Goal: Task Accomplishment & Management: Complete application form

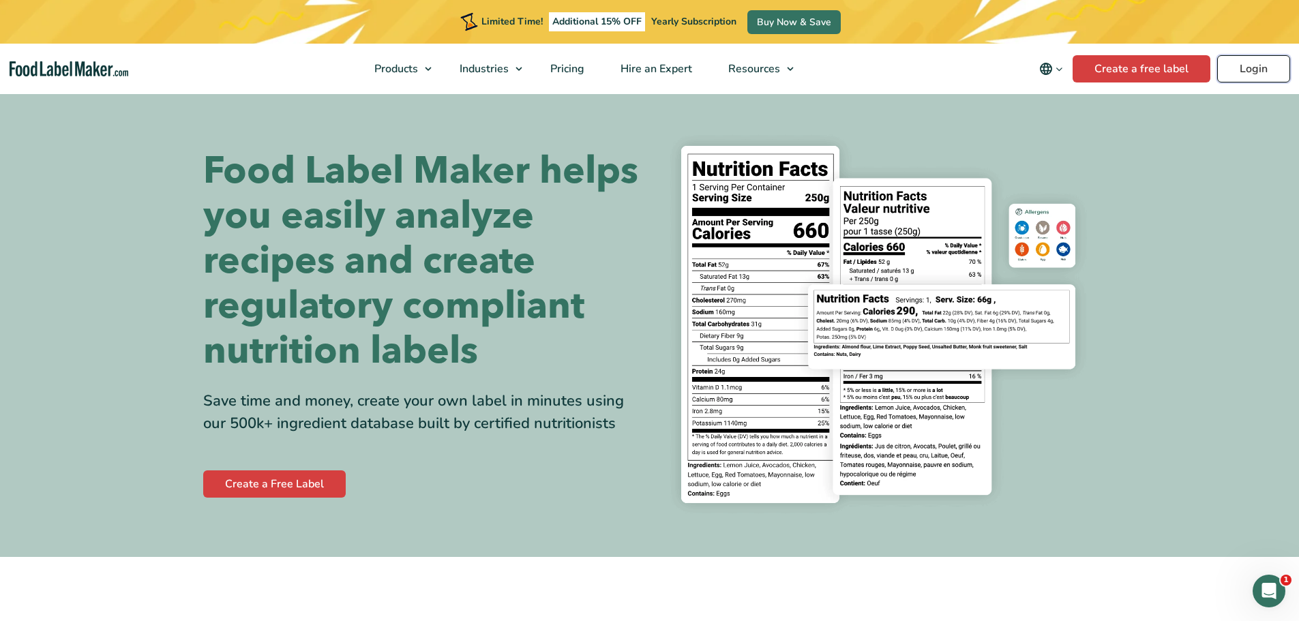
click at [1243, 68] on link "Login" at bounding box center [1253, 68] width 73 height 27
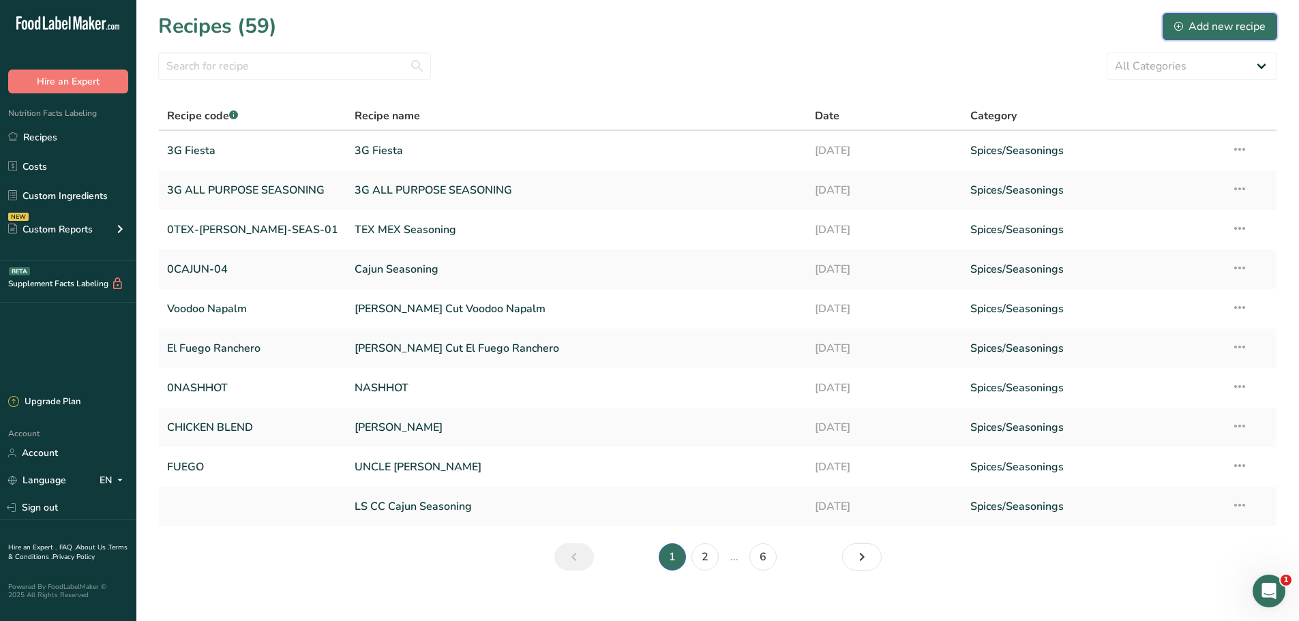
click at [1210, 30] on div "Add new recipe" at bounding box center [1219, 26] width 91 height 16
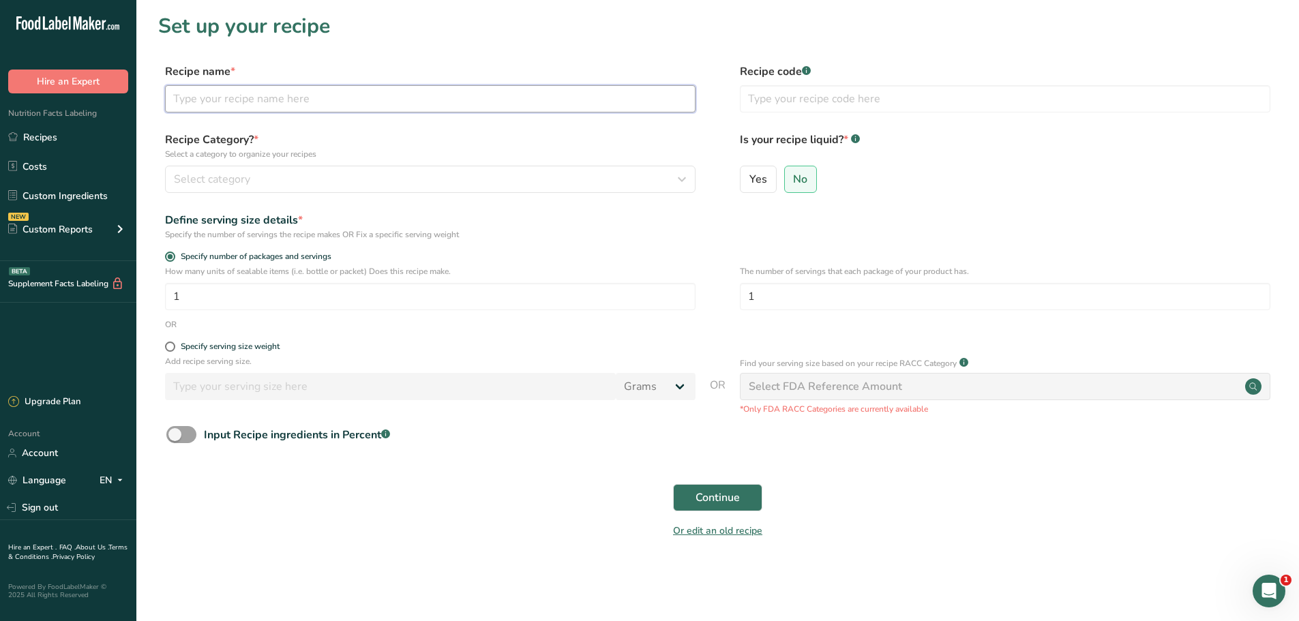
click at [266, 91] on input "text" at bounding box center [430, 98] width 530 height 27
paste input "[PERSON_NAME] JMS RIB RUB"
type input "[PERSON_NAME] JMS RIB RUB"
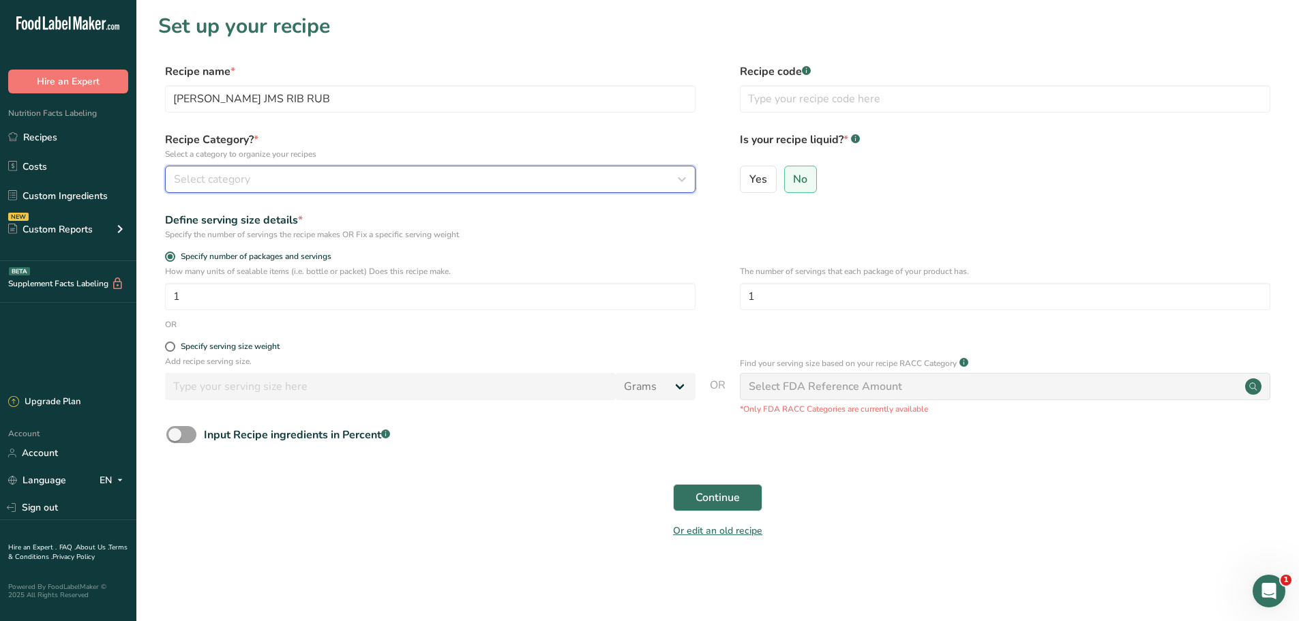
click at [357, 184] on div "Select category" at bounding box center [426, 179] width 505 height 16
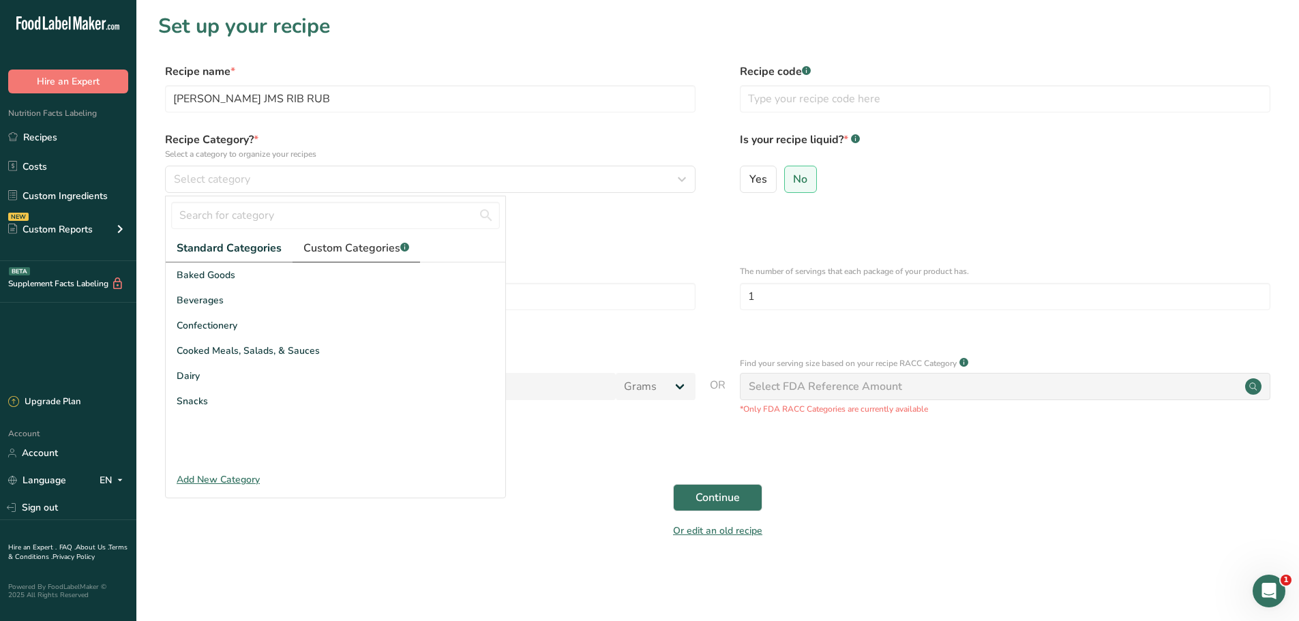
click at [342, 248] on span "Custom Categories .a-a{fill:#347362;}.b-a{fill:#fff;}" at bounding box center [356, 248] width 106 height 16
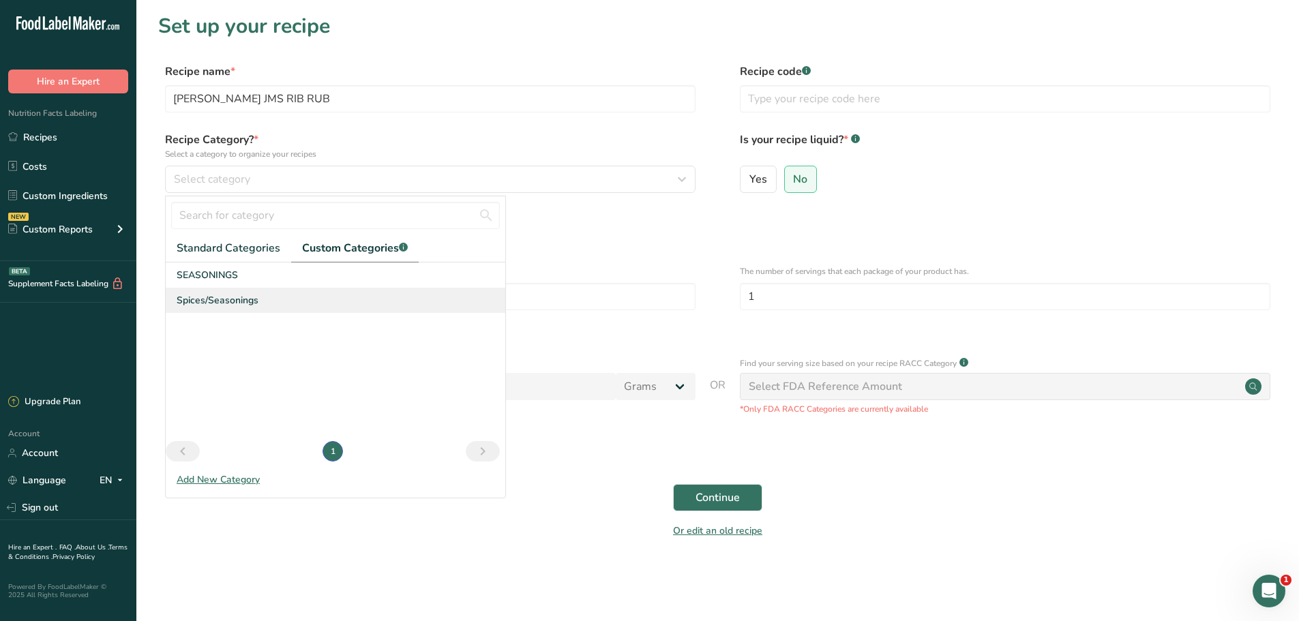
click at [224, 296] on span "Spices/Seasonings" at bounding box center [218, 300] width 82 height 14
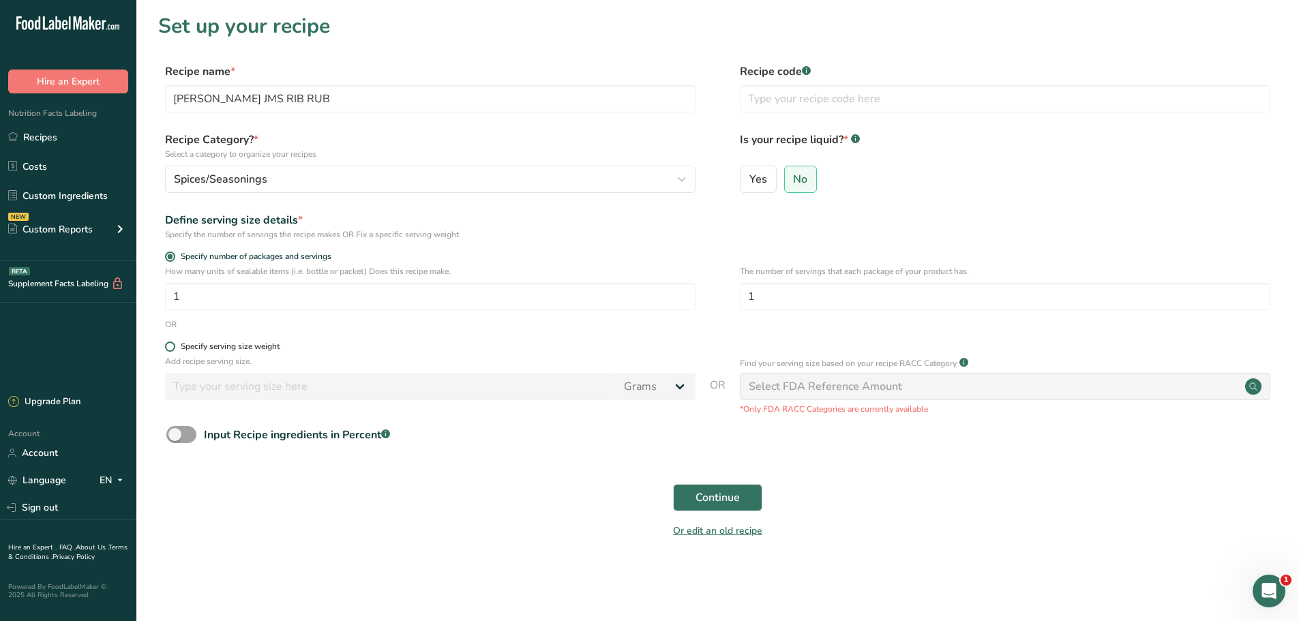
click at [196, 344] on div "Specify serving size weight" at bounding box center [230, 347] width 99 height 10
click at [174, 344] on input "Specify serving size weight" at bounding box center [169, 346] width 9 height 9
radio input "true"
radio input "false"
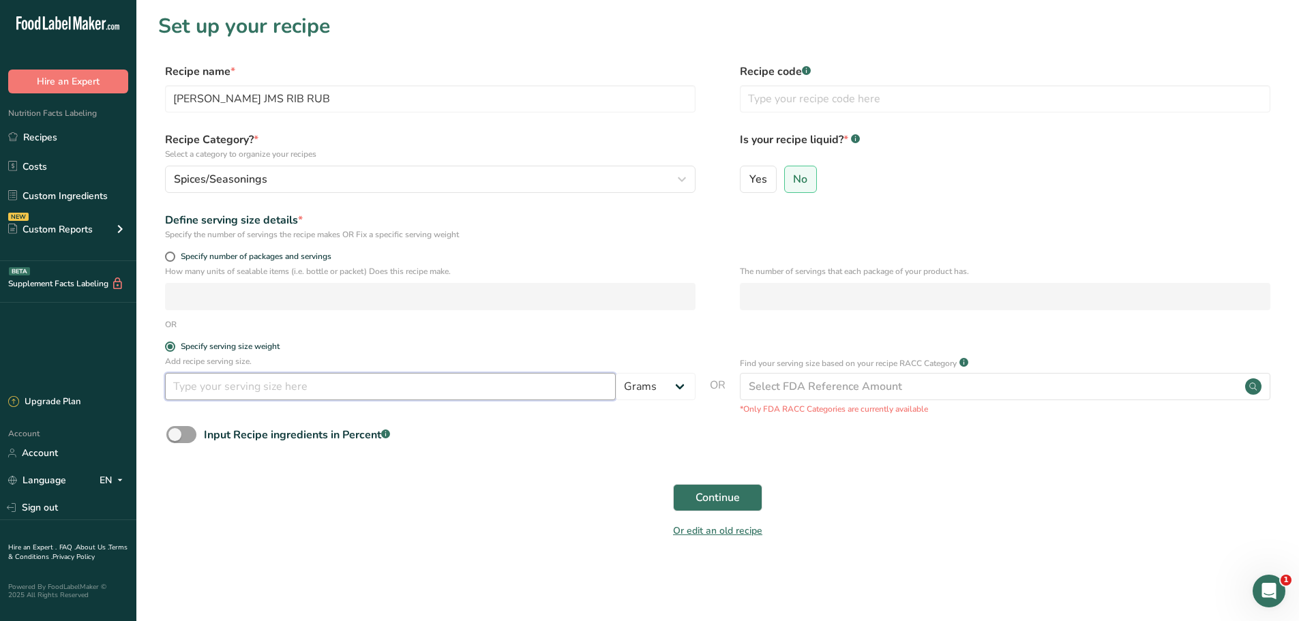
click at [223, 389] on input "number" at bounding box center [390, 386] width 451 height 27
type input "1"
click at [744, 497] on button "Continue" at bounding box center [717, 497] width 89 height 27
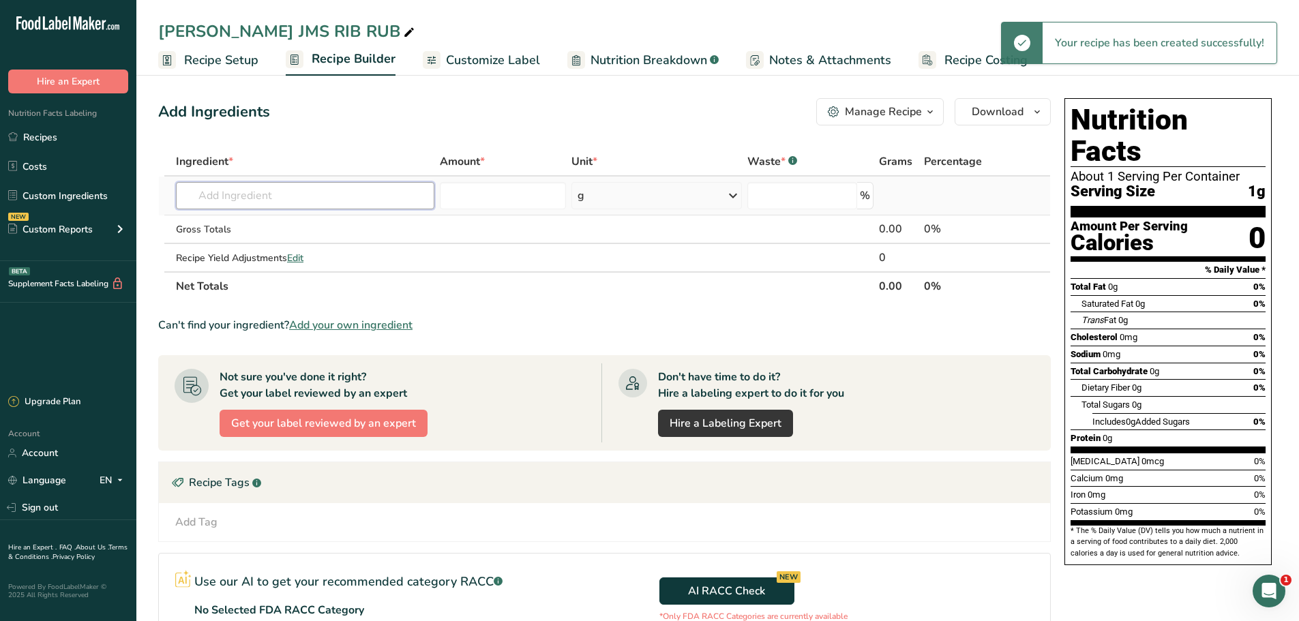
click at [339, 192] on input "text" at bounding box center [305, 195] width 258 height 27
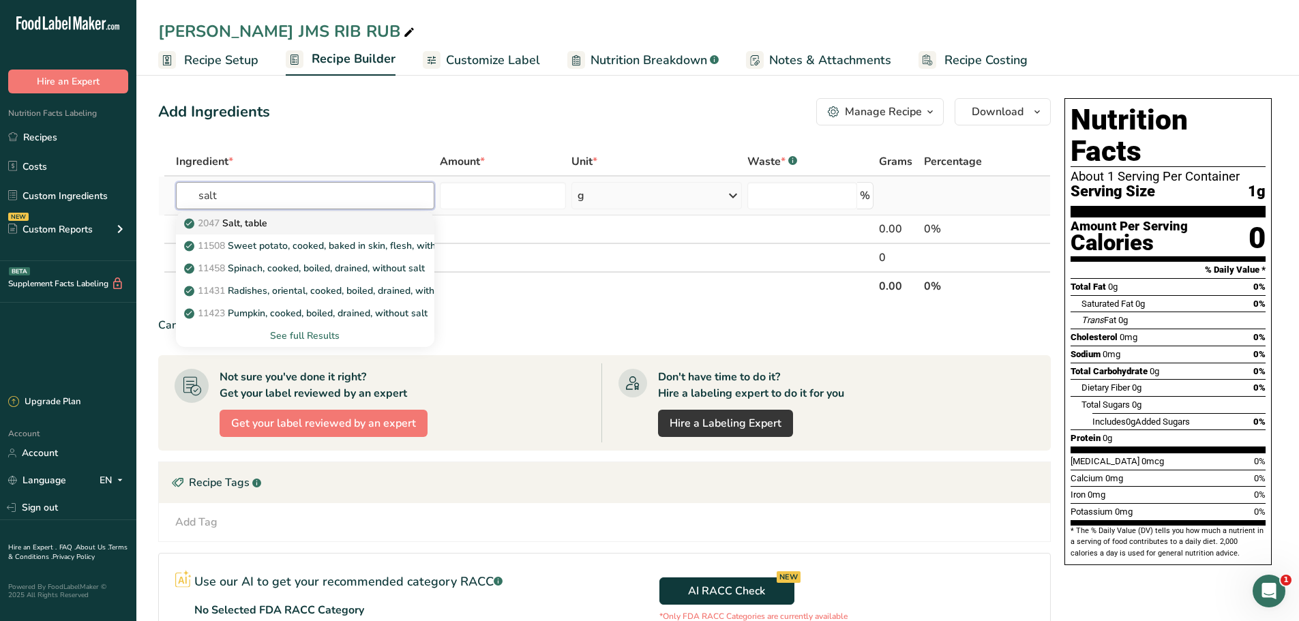
type input "salt"
click at [267, 217] on p "2047 Salt, table" at bounding box center [227, 223] width 80 height 14
type input "Salt, table"
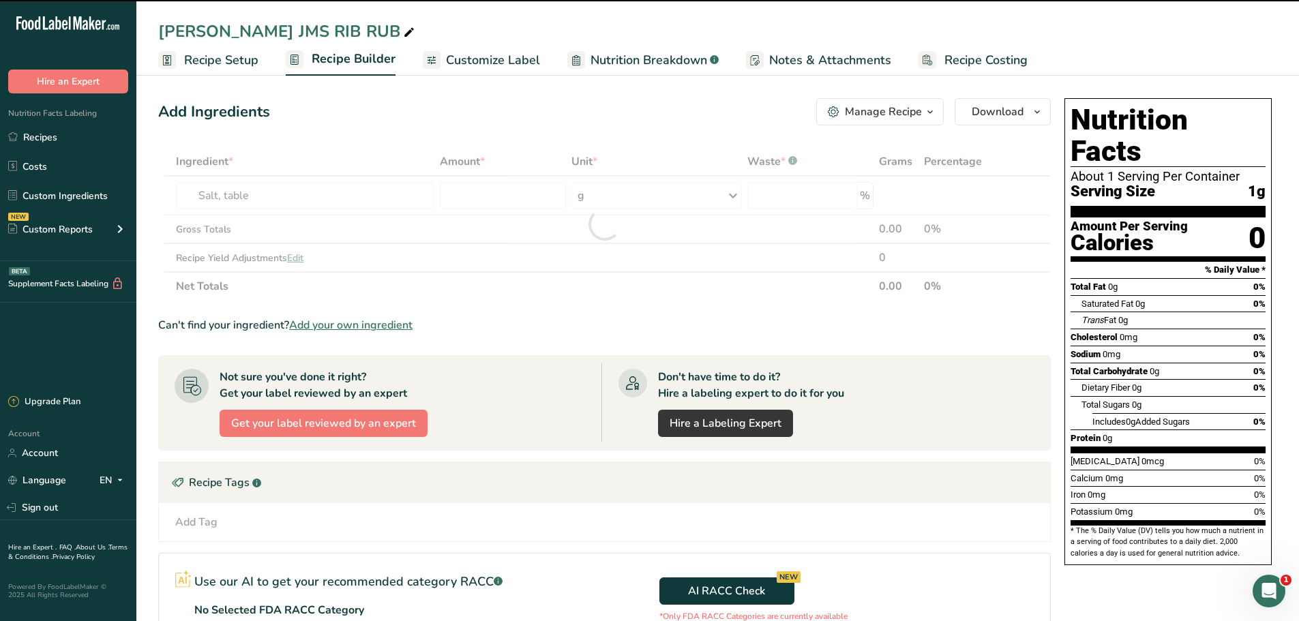
type input "0"
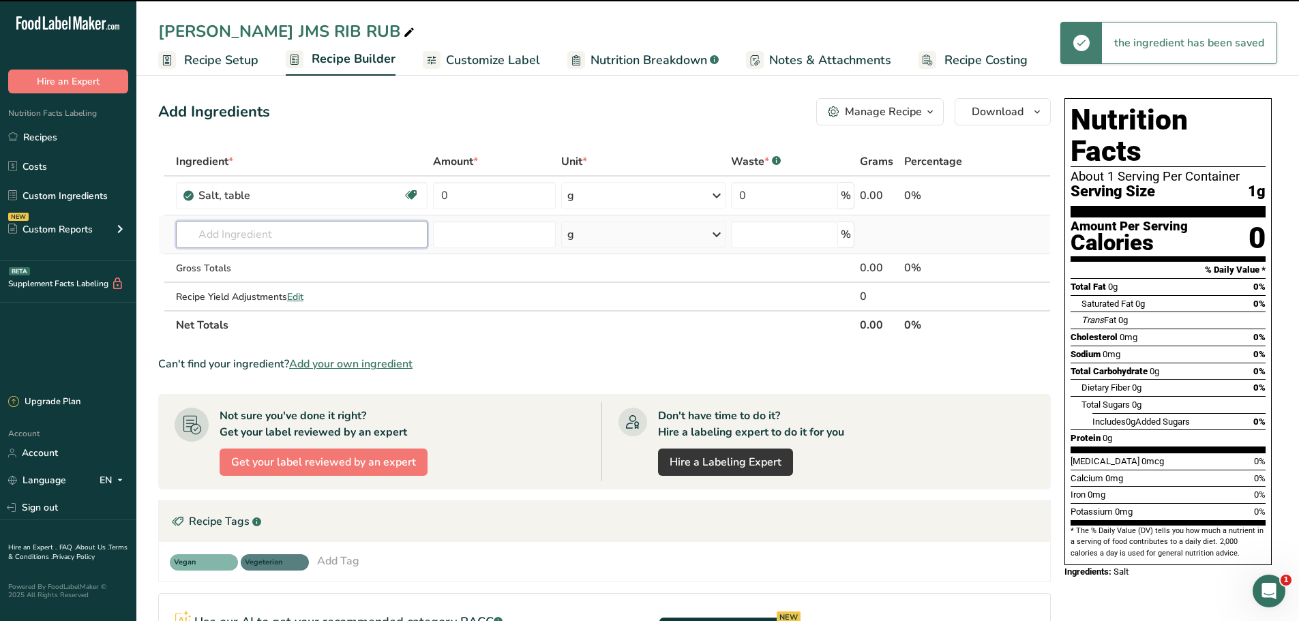
click at [244, 230] on input "text" at bounding box center [302, 234] width 252 height 27
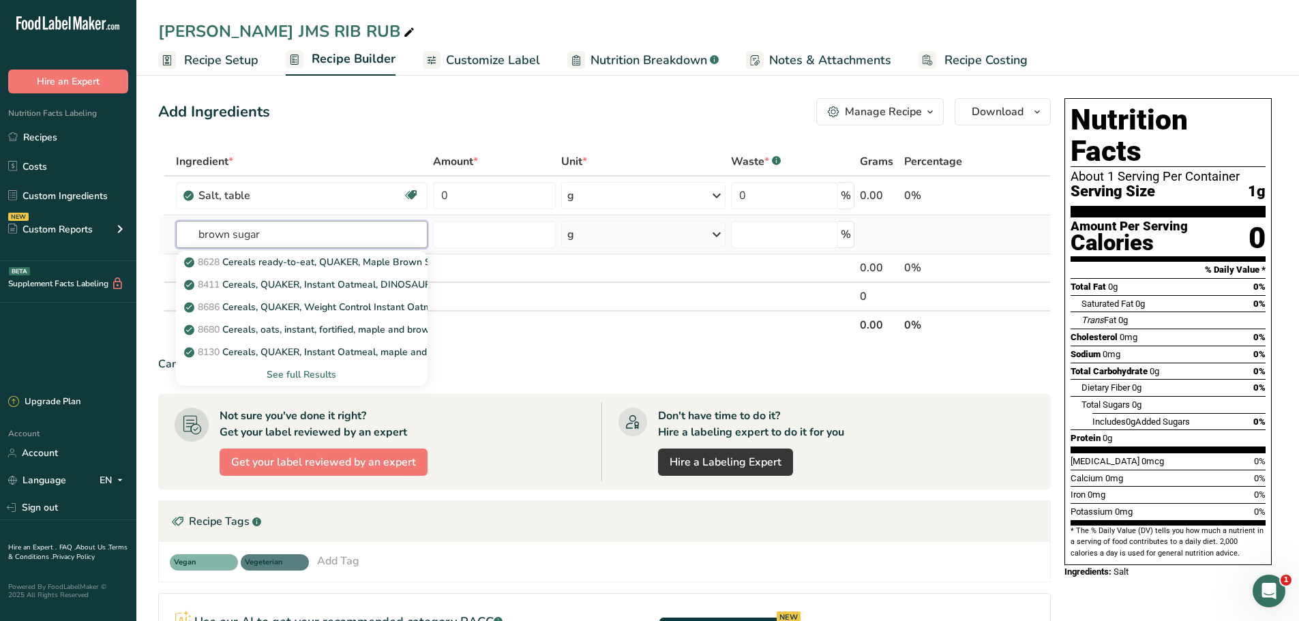
type input "brown sugar"
click at [305, 374] on div "See full Results" at bounding box center [302, 374] width 230 height 14
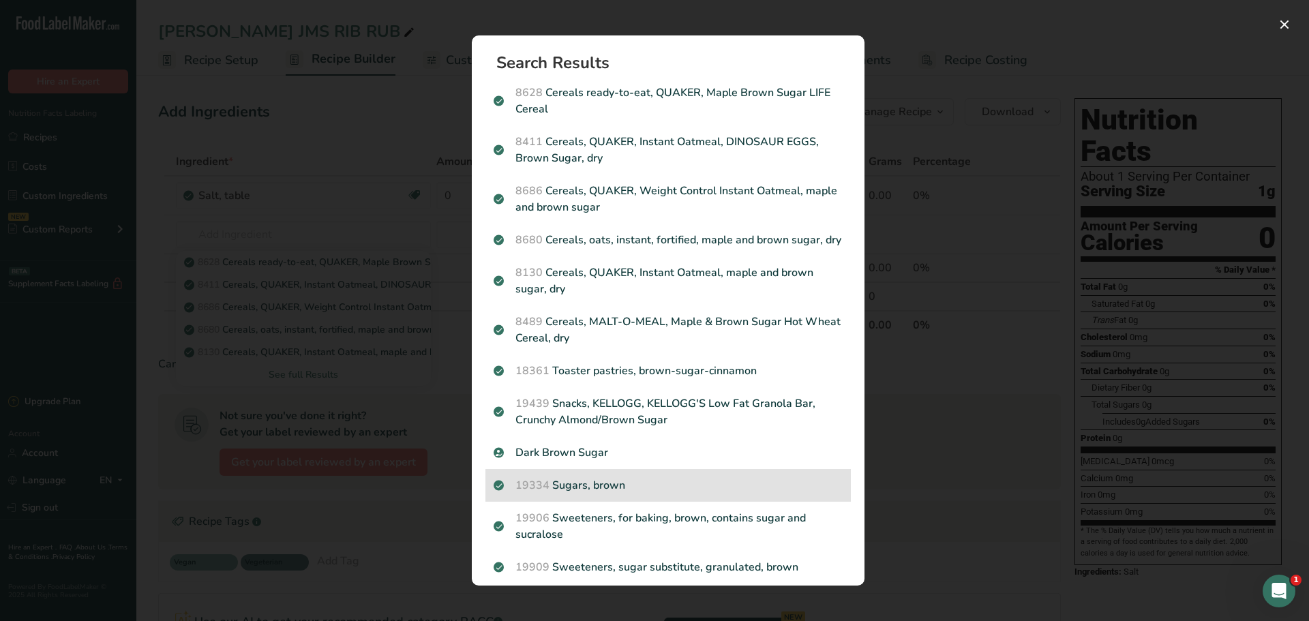
click at [607, 494] on p "19334 Sugars, brown" at bounding box center [668, 485] width 349 height 16
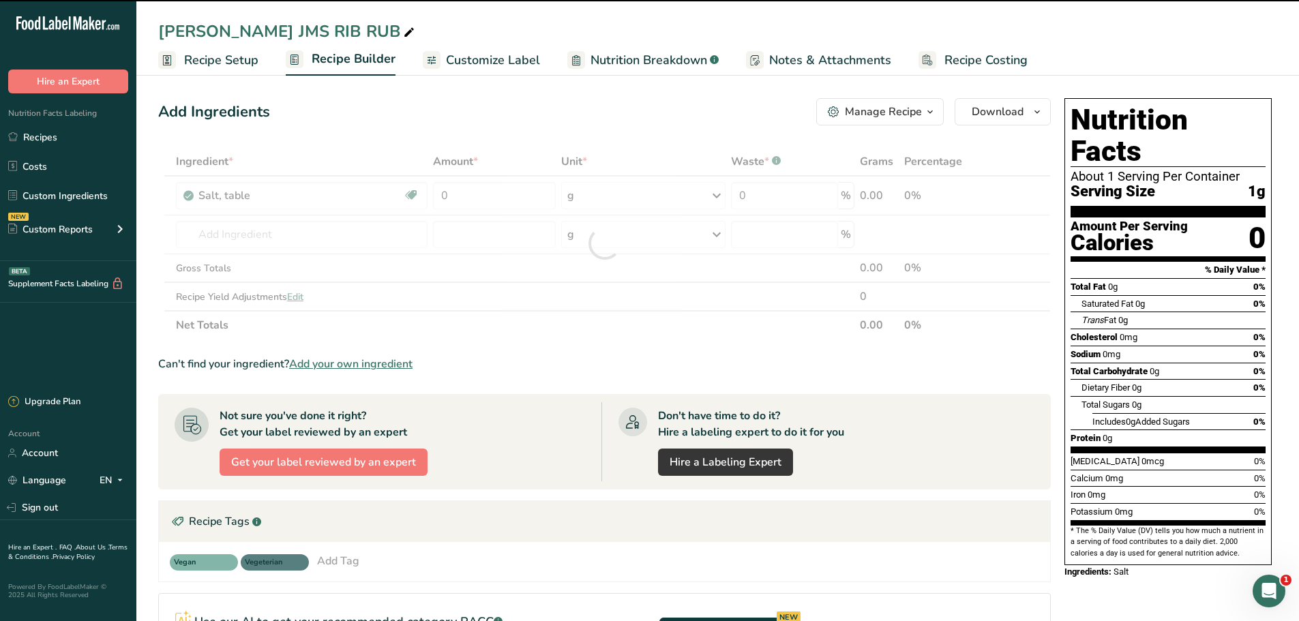
type input "0"
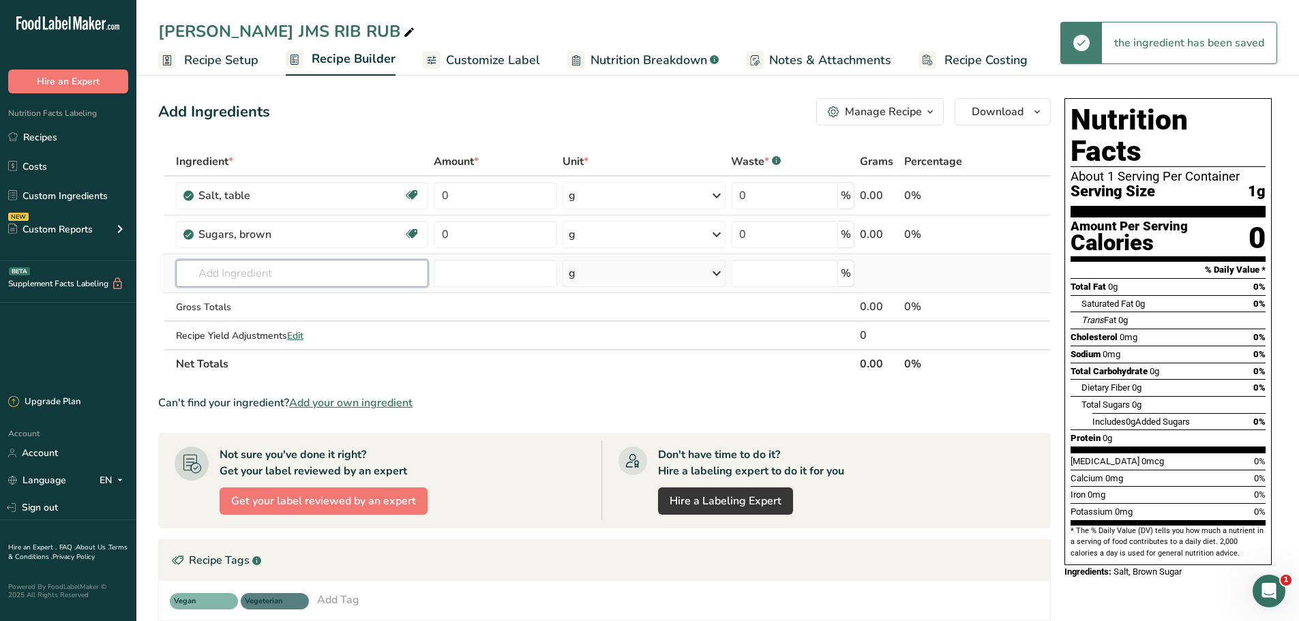
click at [295, 273] on input "text" at bounding box center [302, 273] width 253 height 27
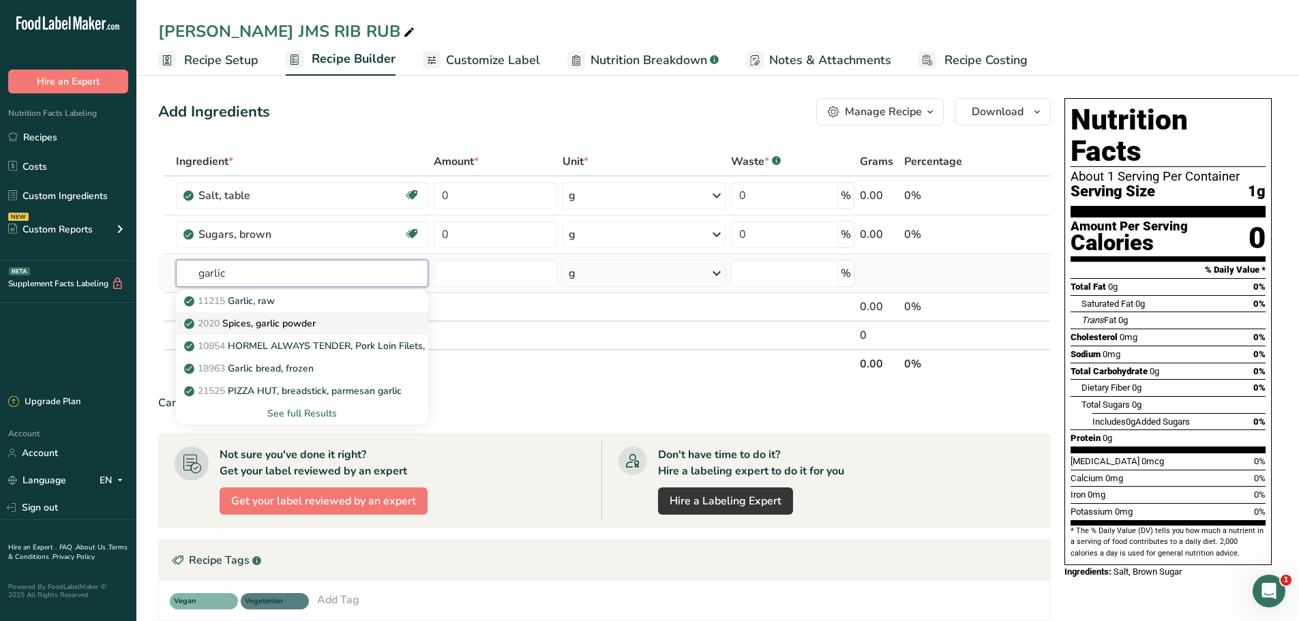
type input "garlic"
click at [303, 320] on p "2020 Spices, garlic powder" at bounding box center [251, 323] width 129 height 14
type input "Spices, garlic powder"
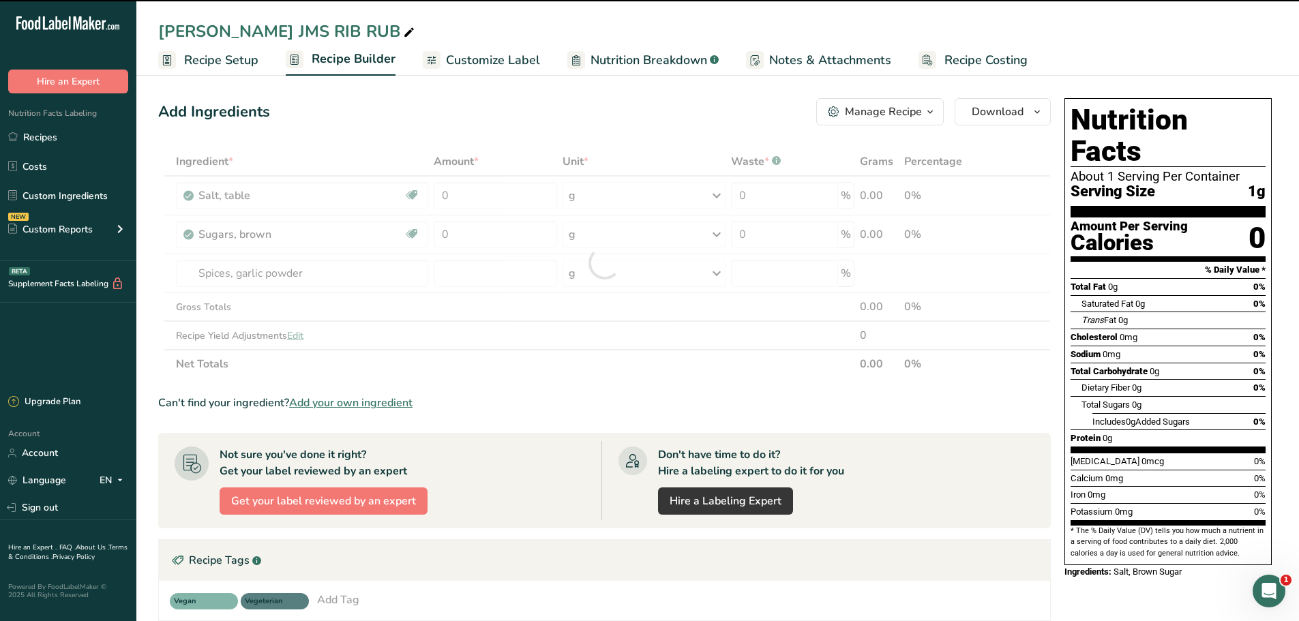
type input "0"
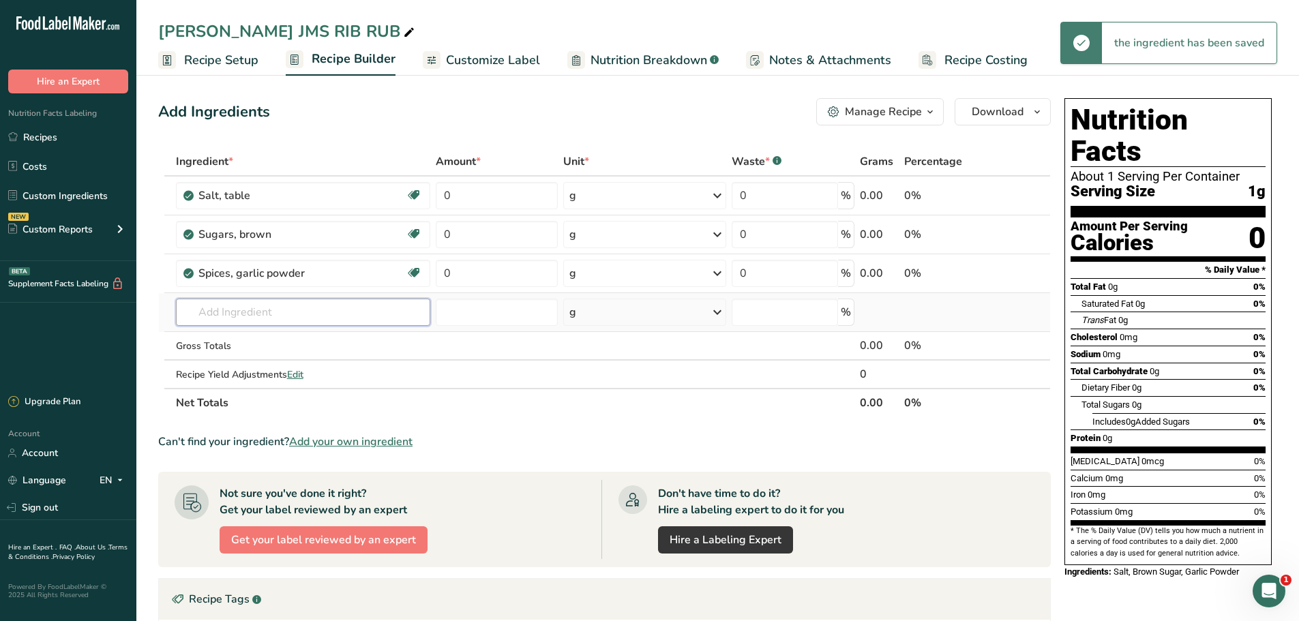
click at [273, 315] on input "text" at bounding box center [303, 312] width 254 height 27
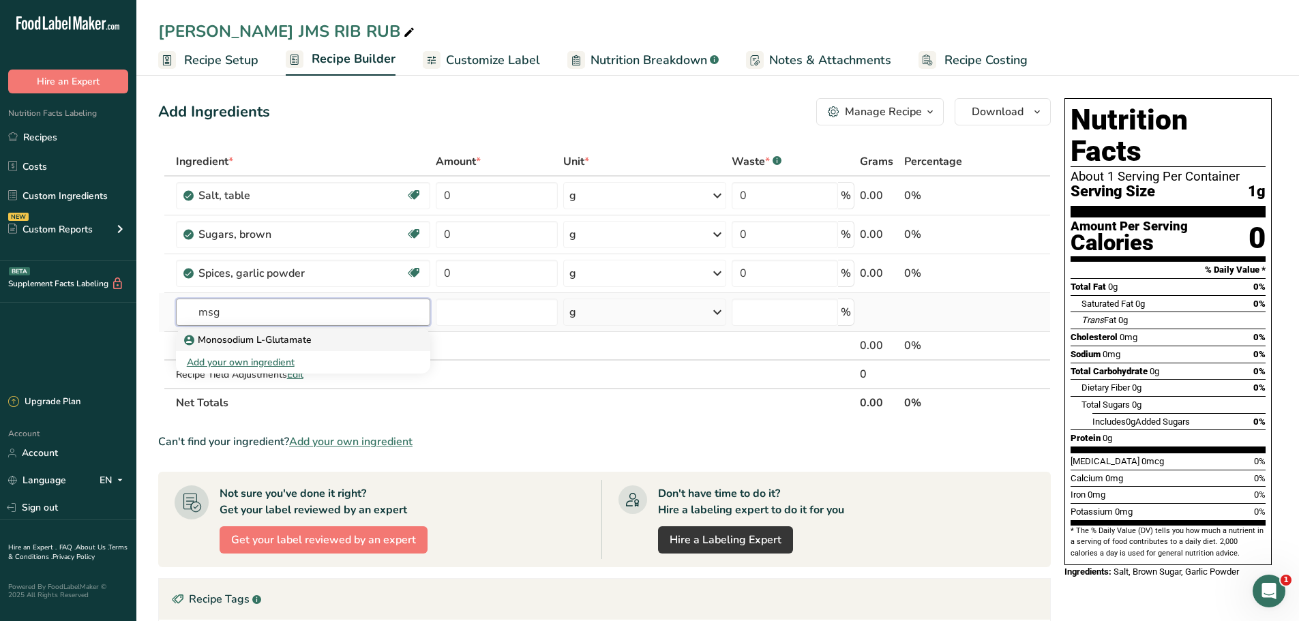
type input "msg"
click at [258, 344] on p "Monosodium L-Glutamate" at bounding box center [249, 340] width 125 height 14
type input "Monosodium L-Glutamate"
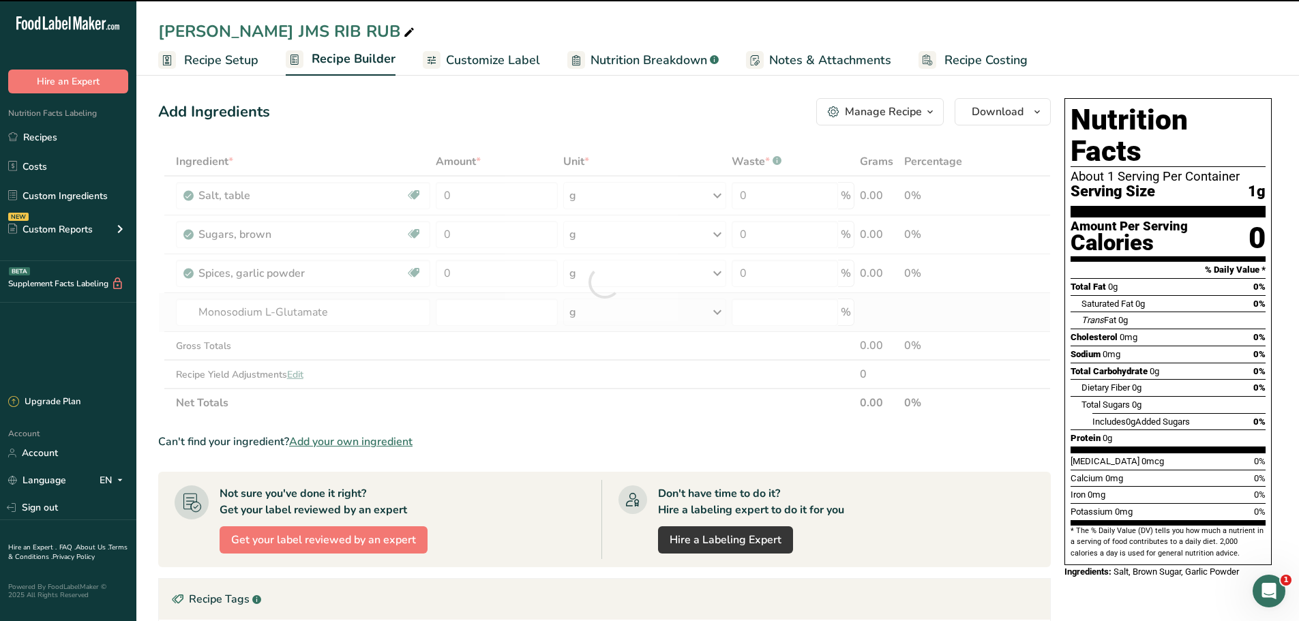
type input "0"
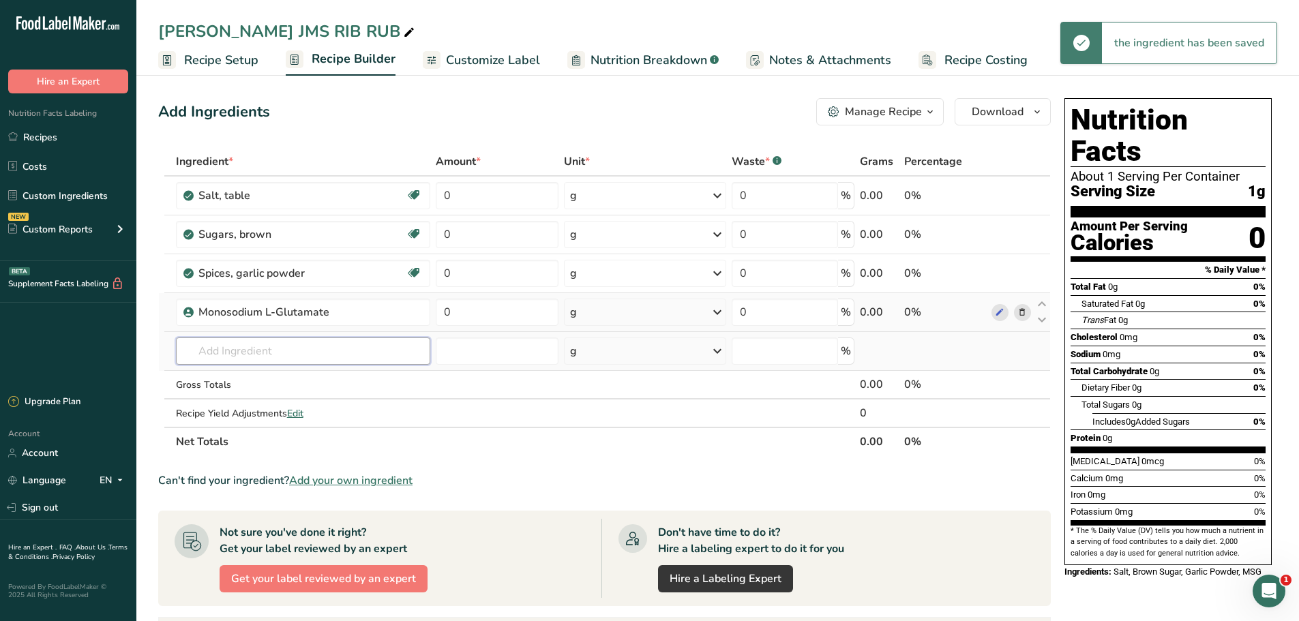
click at [252, 359] on input "text" at bounding box center [303, 350] width 255 height 27
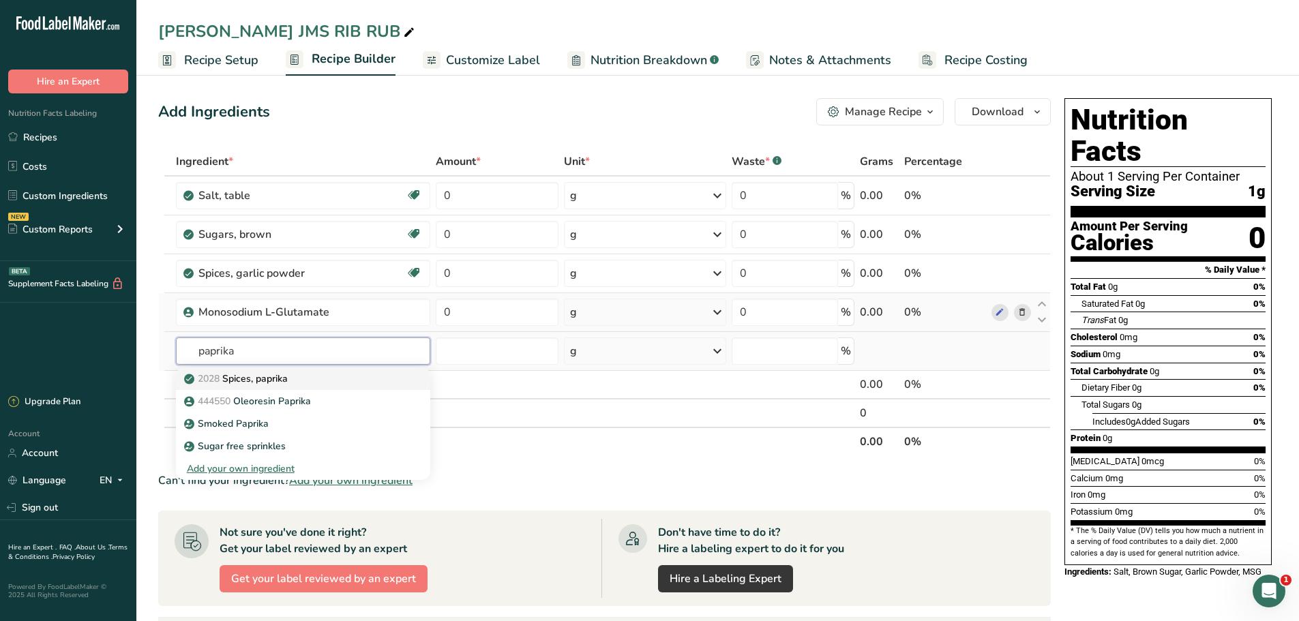
type input "paprika"
click at [285, 382] on p "2028 Spices, paprika" at bounding box center [237, 379] width 101 height 14
type input "Spices, paprika"
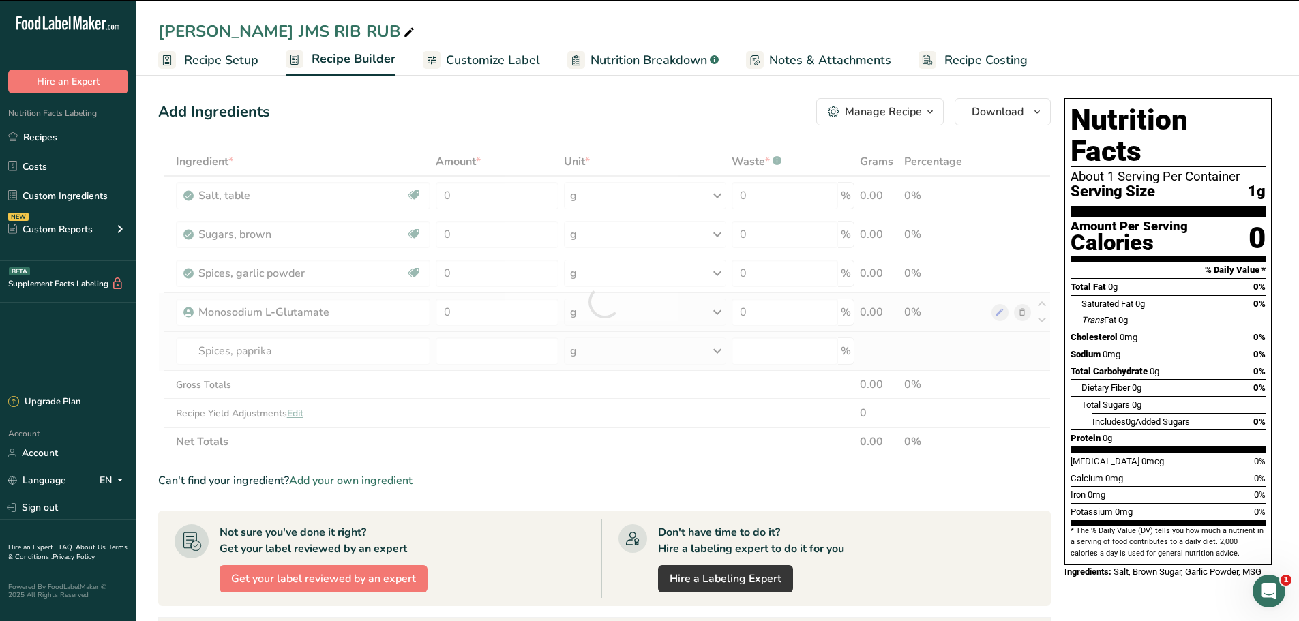
type input "0"
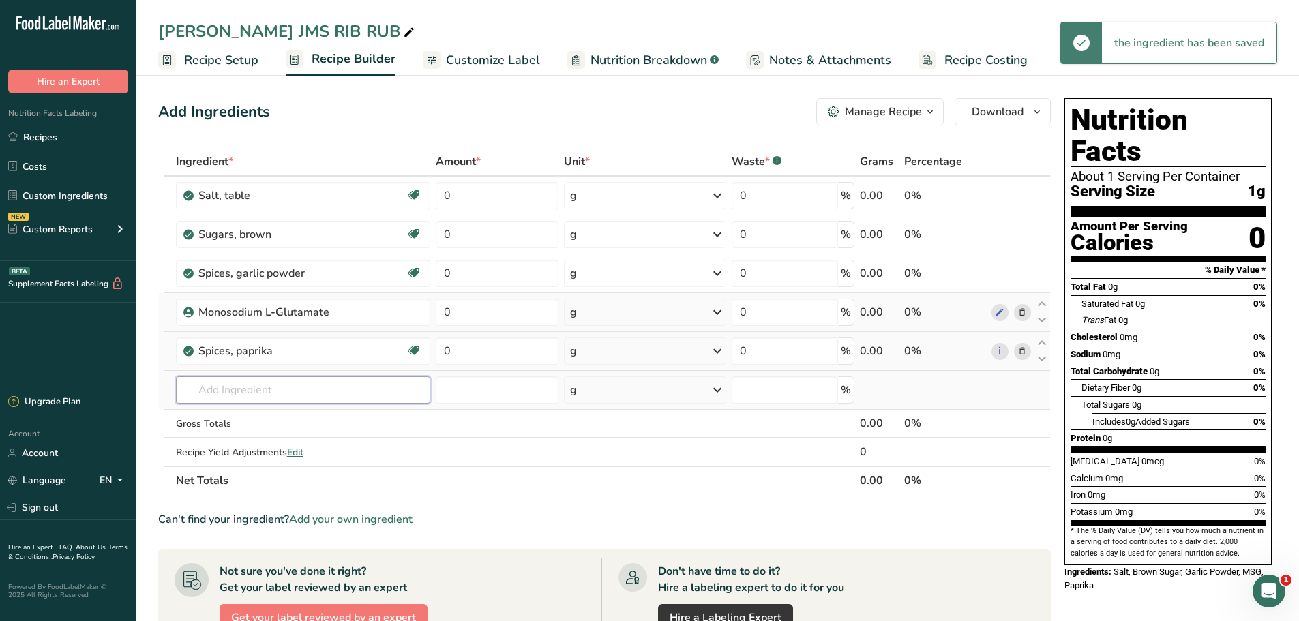
click at [279, 387] on input "text" at bounding box center [303, 389] width 255 height 27
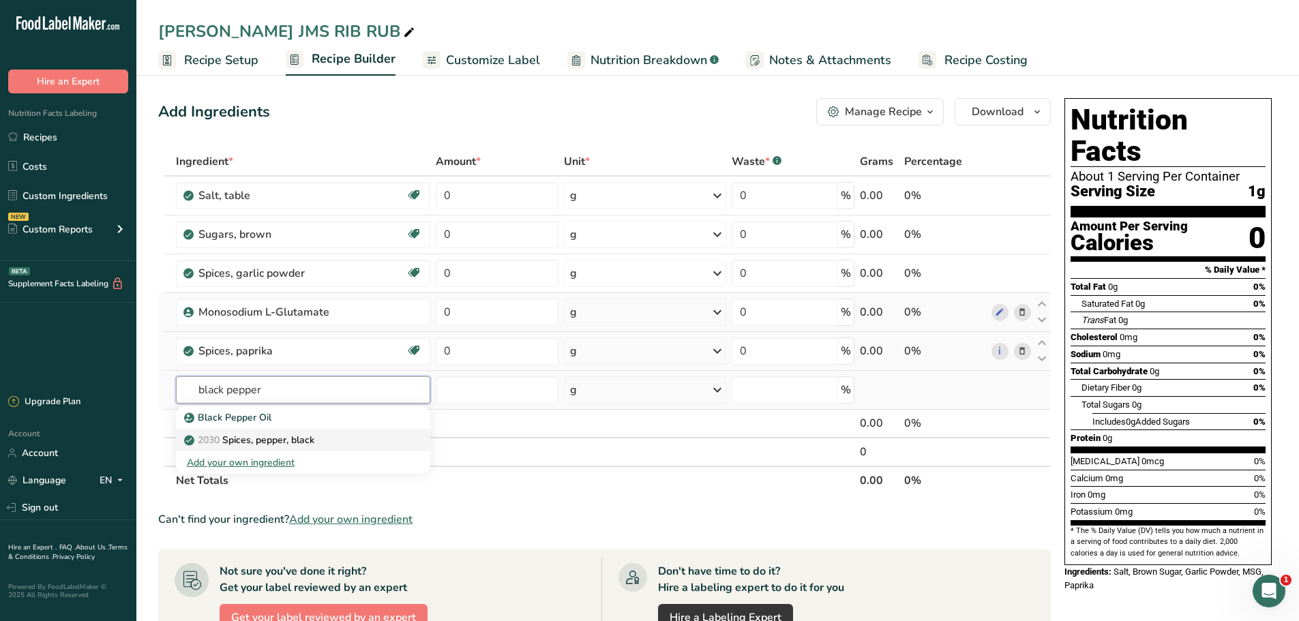
type input "black pepper"
click at [267, 442] on p "2030 Spices, pepper, black" at bounding box center [250, 440] width 127 height 14
type input "Spices, pepper, black"
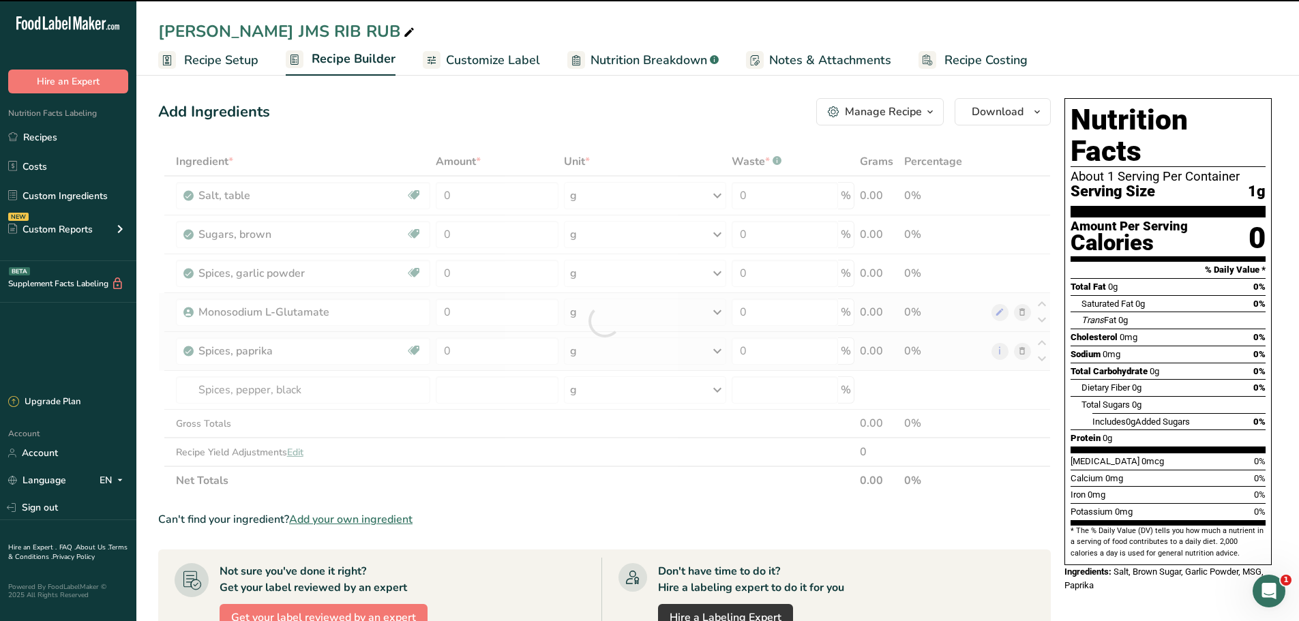
type input "0"
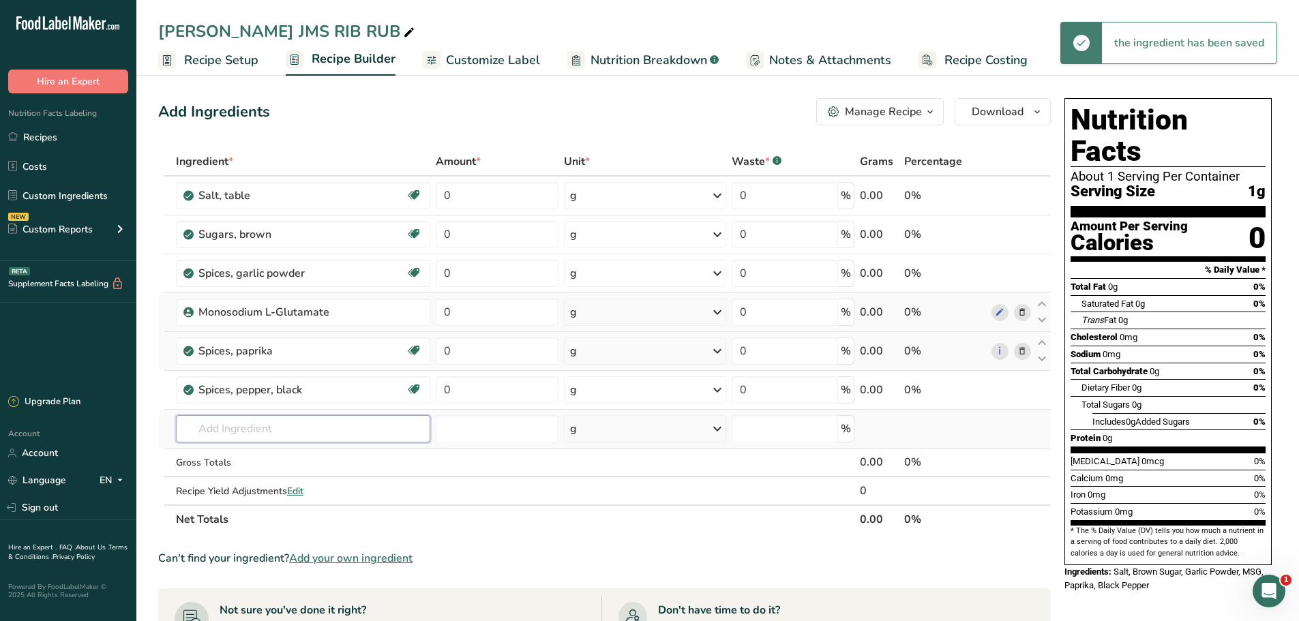
click at [250, 440] on input "text" at bounding box center [303, 428] width 255 height 27
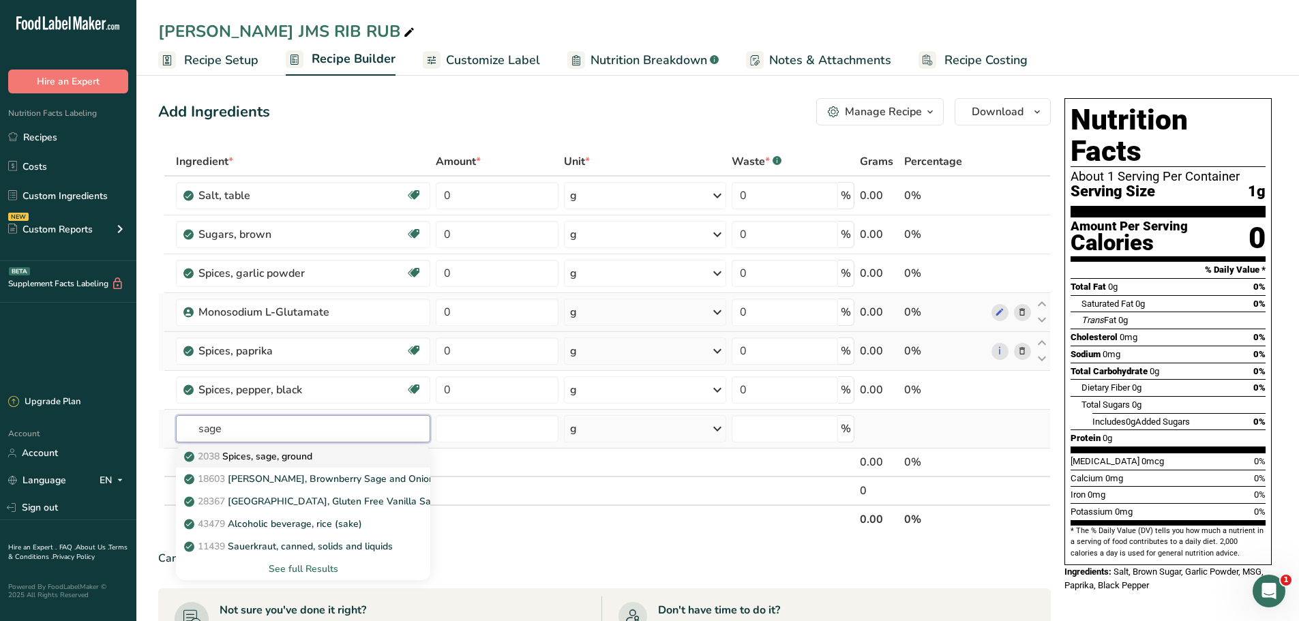
type input "sage"
click at [269, 460] on p "2038 Spices, sage, ground" at bounding box center [249, 456] width 125 height 14
type input "Spices, sage, ground"
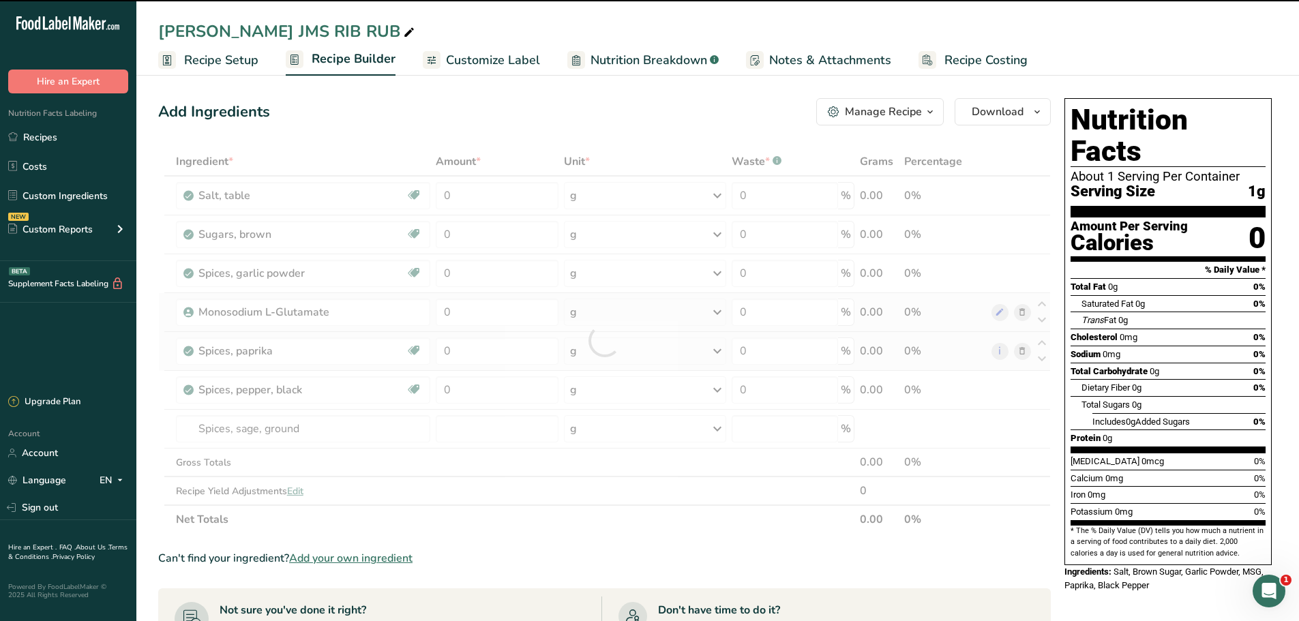
type input "0"
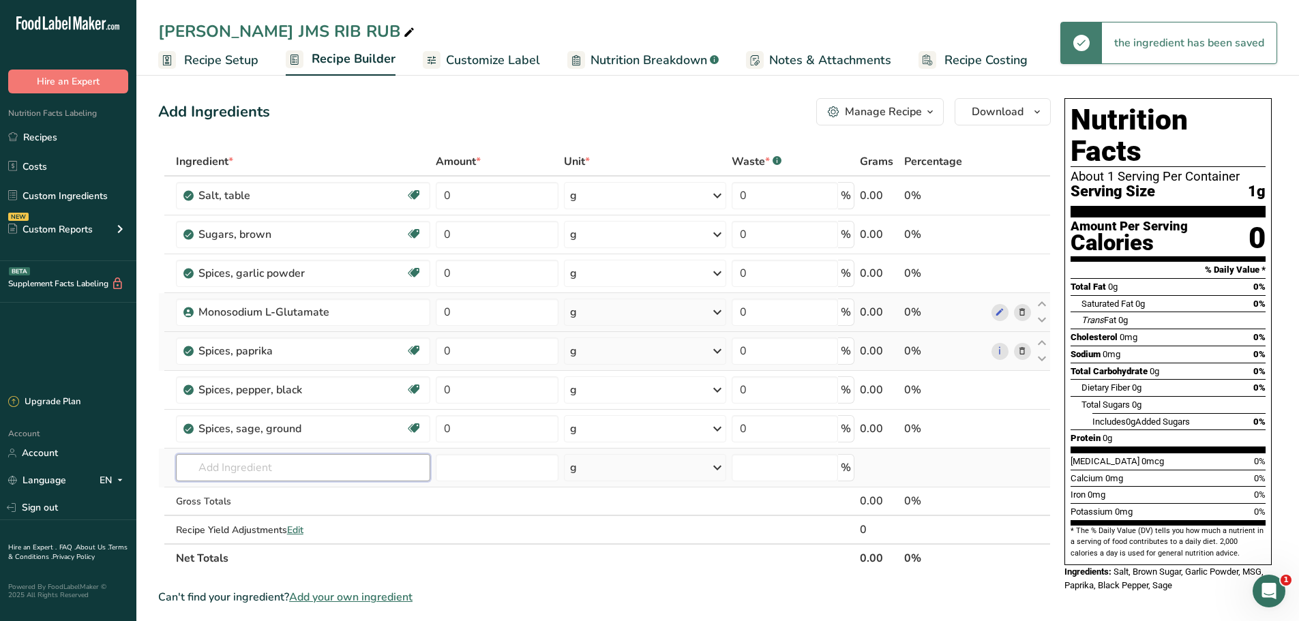
click at [233, 466] on input "text" at bounding box center [303, 467] width 255 height 27
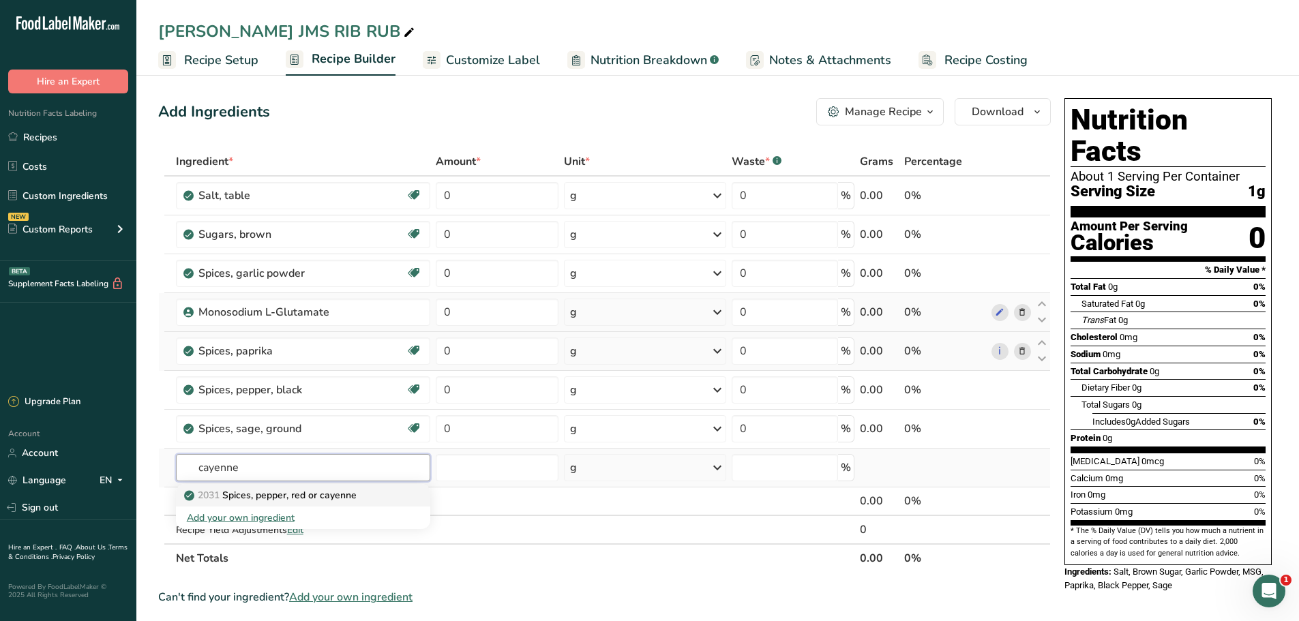
type input "cayenne"
click at [285, 496] on p "2031 Spices, pepper, red or cayenne" at bounding box center [272, 495] width 170 height 14
type input "Spices, pepper, red or cayenne"
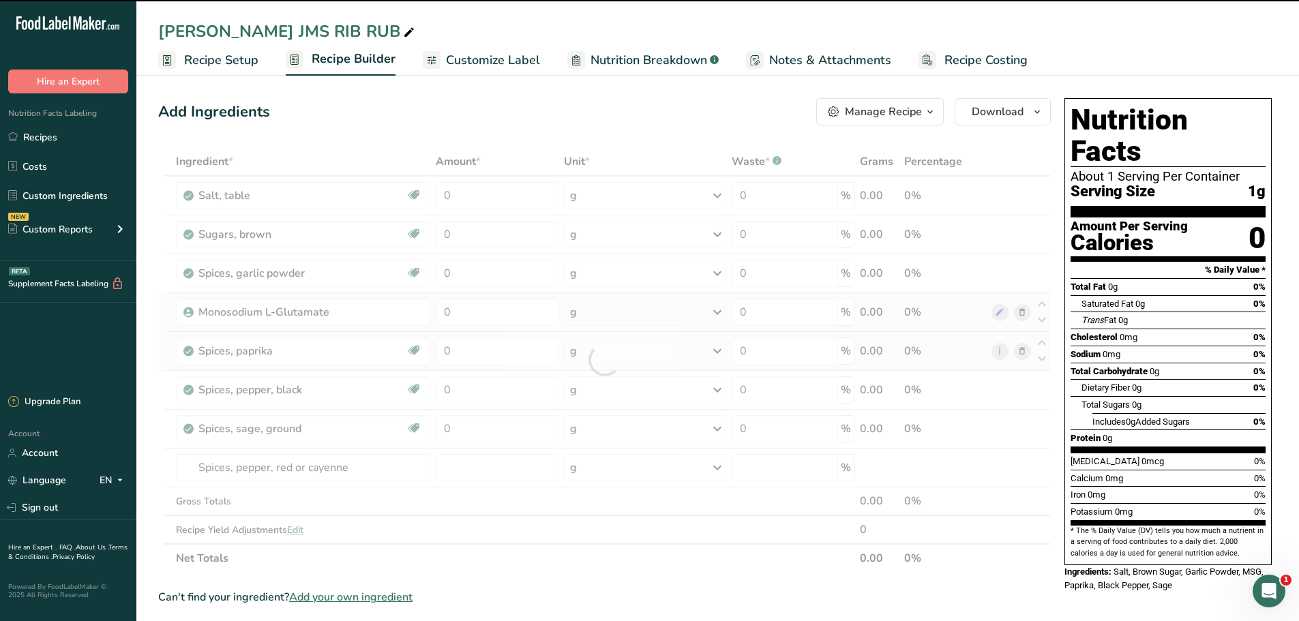
type input "0"
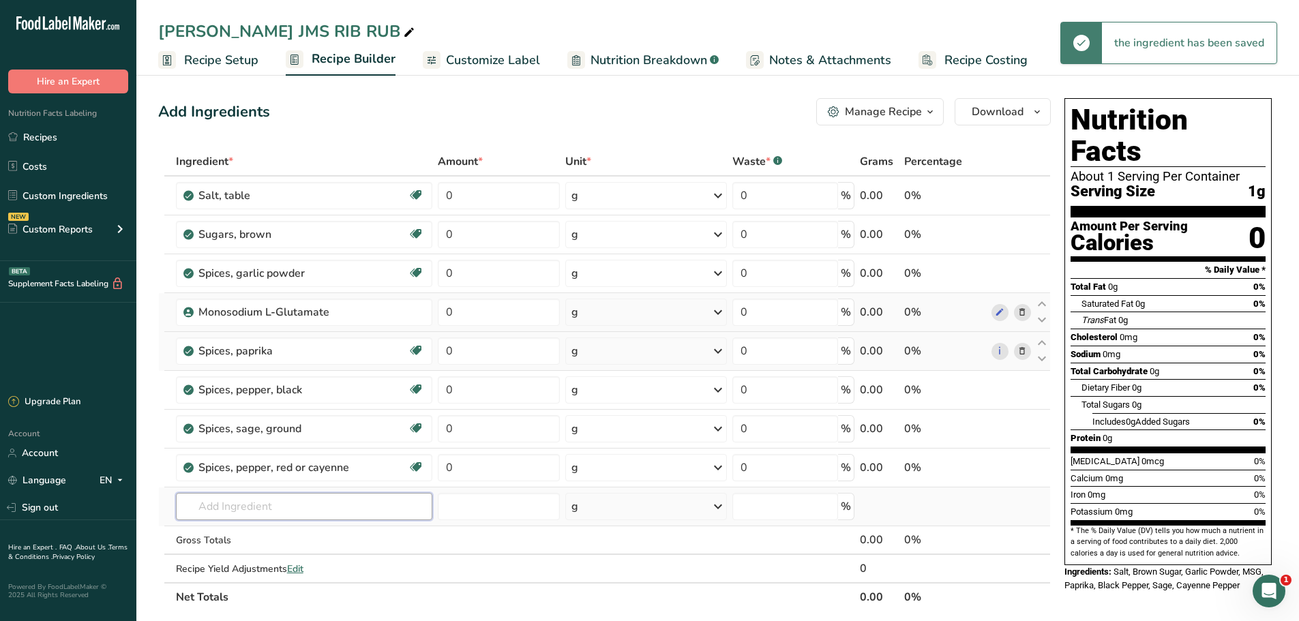
click at [261, 500] on input "text" at bounding box center [304, 506] width 257 height 27
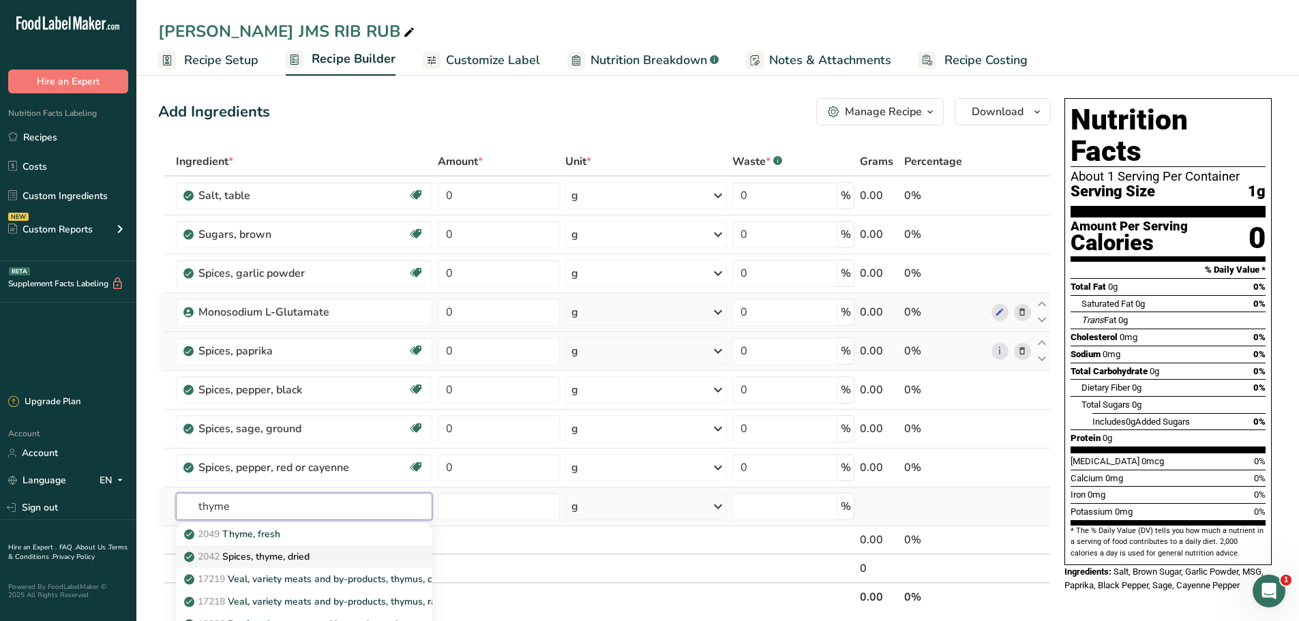
type input "thyme"
click at [272, 558] on p "2042 Spices, thyme, dried" at bounding box center [248, 557] width 123 height 14
type input "Spices, thyme, dried"
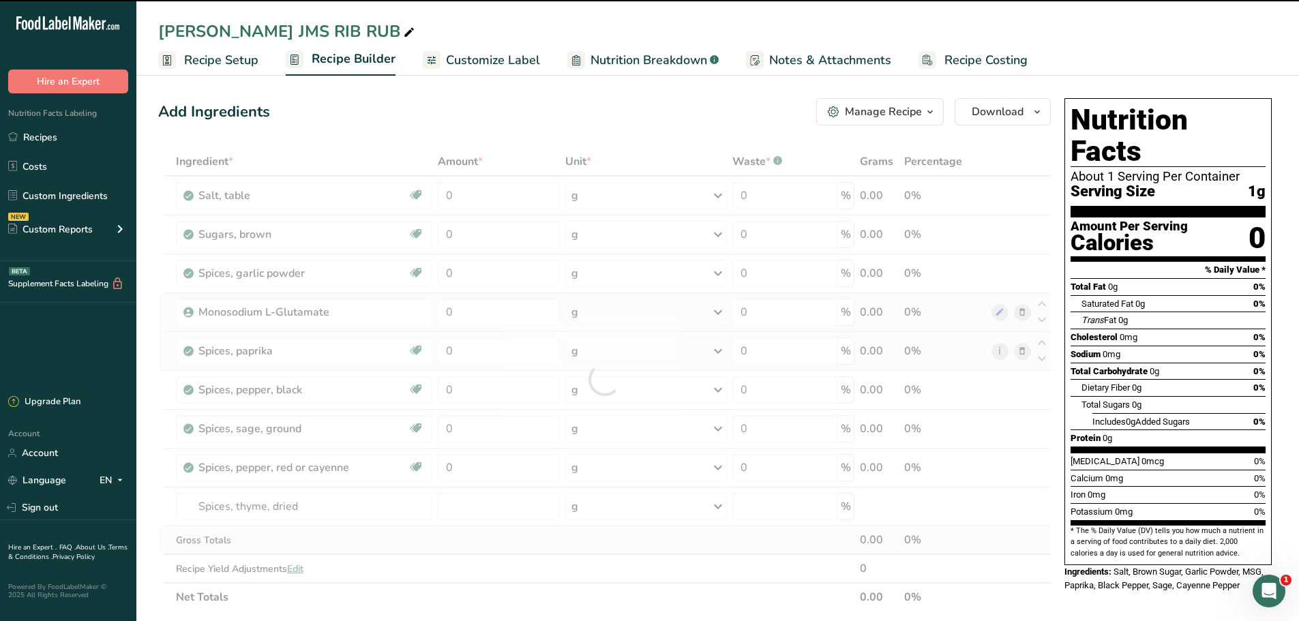
type input "0"
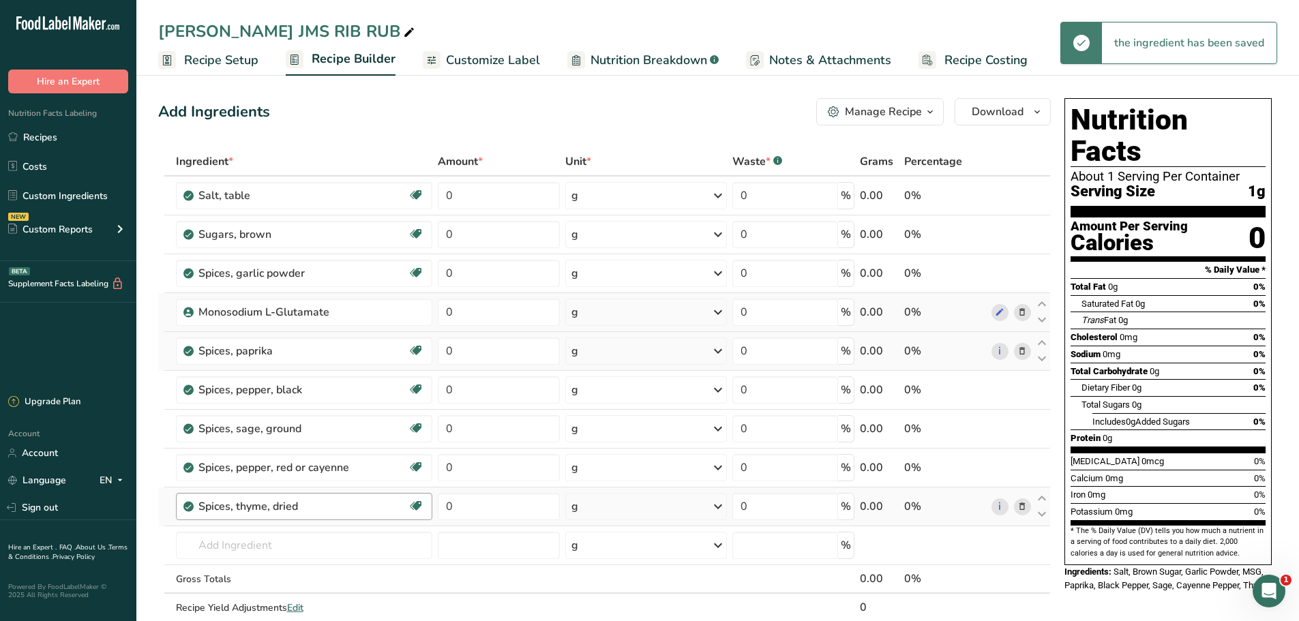
click at [280, 515] on div "Spices, thyme, dried Dairy free Gluten free Vegan Vegetarian Soy free" at bounding box center [304, 506] width 257 height 27
click at [268, 541] on input "text" at bounding box center [304, 545] width 257 height 27
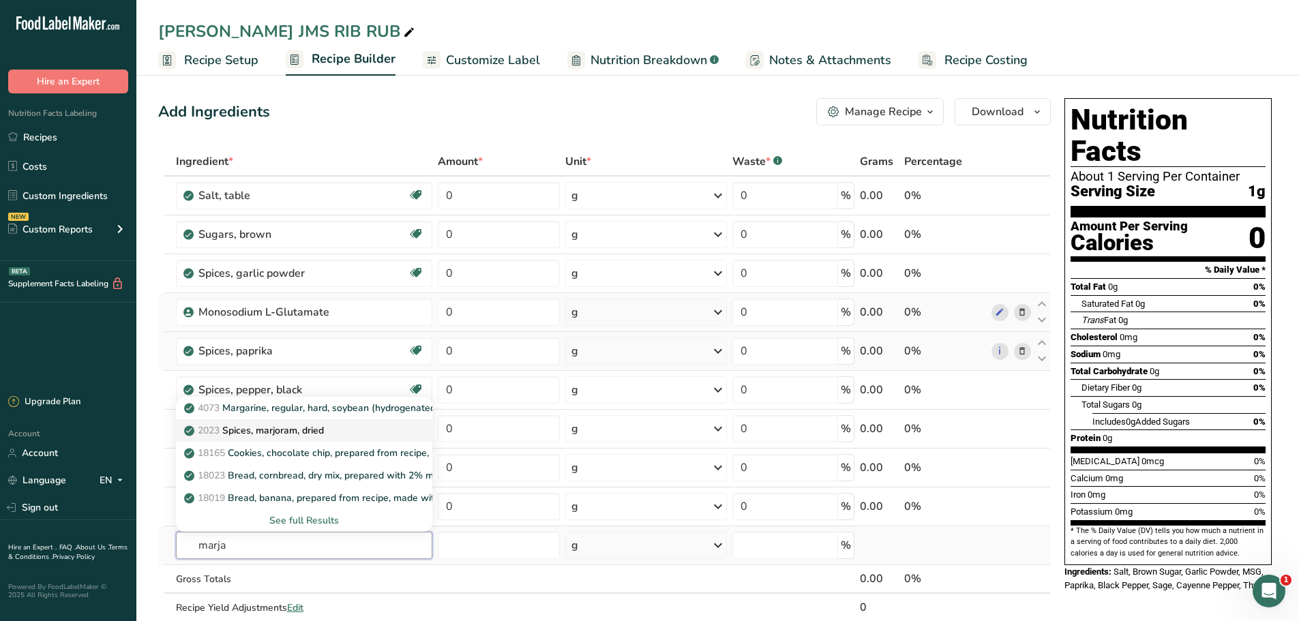
type input "marja"
click at [284, 430] on p "2023 Spices, marjoram, dried" at bounding box center [255, 430] width 137 height 14
type input "Spices, marjoram, dried"
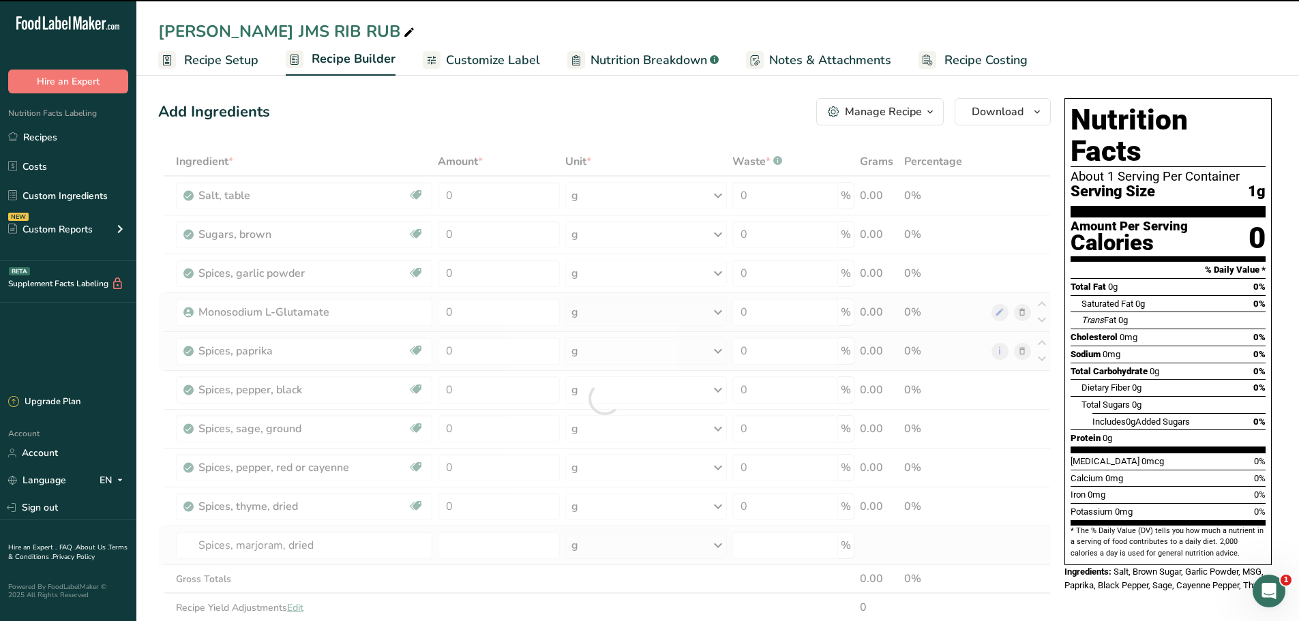
type input "0"
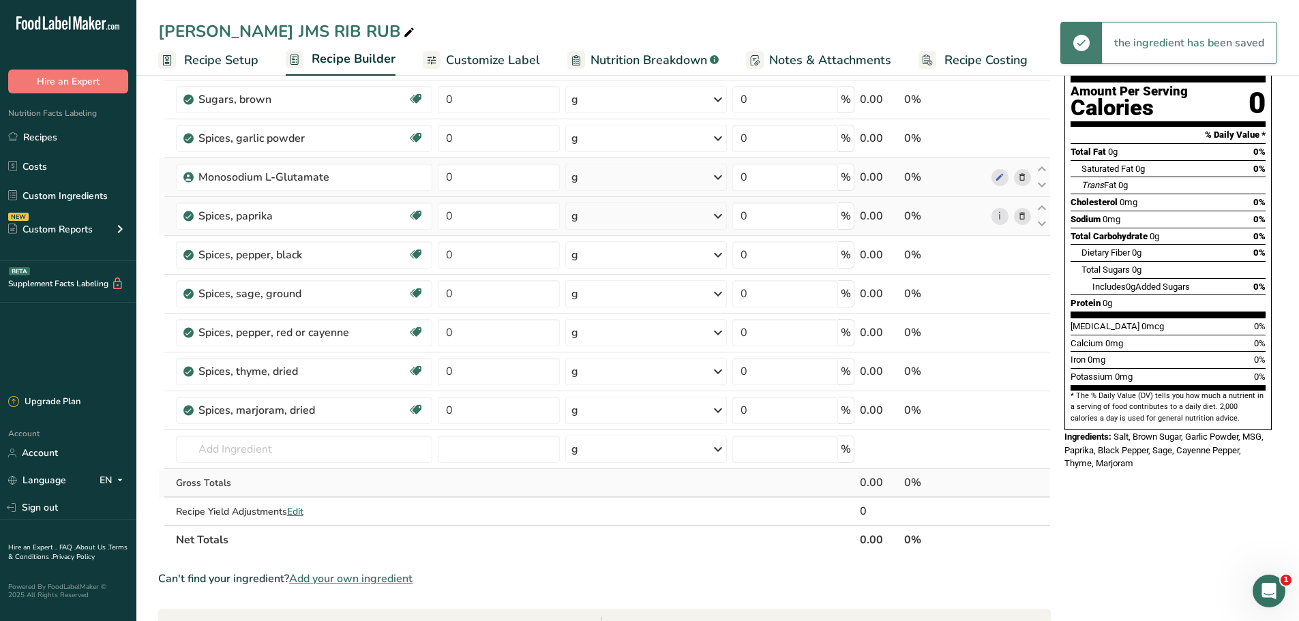
scroll to position [136, 0]
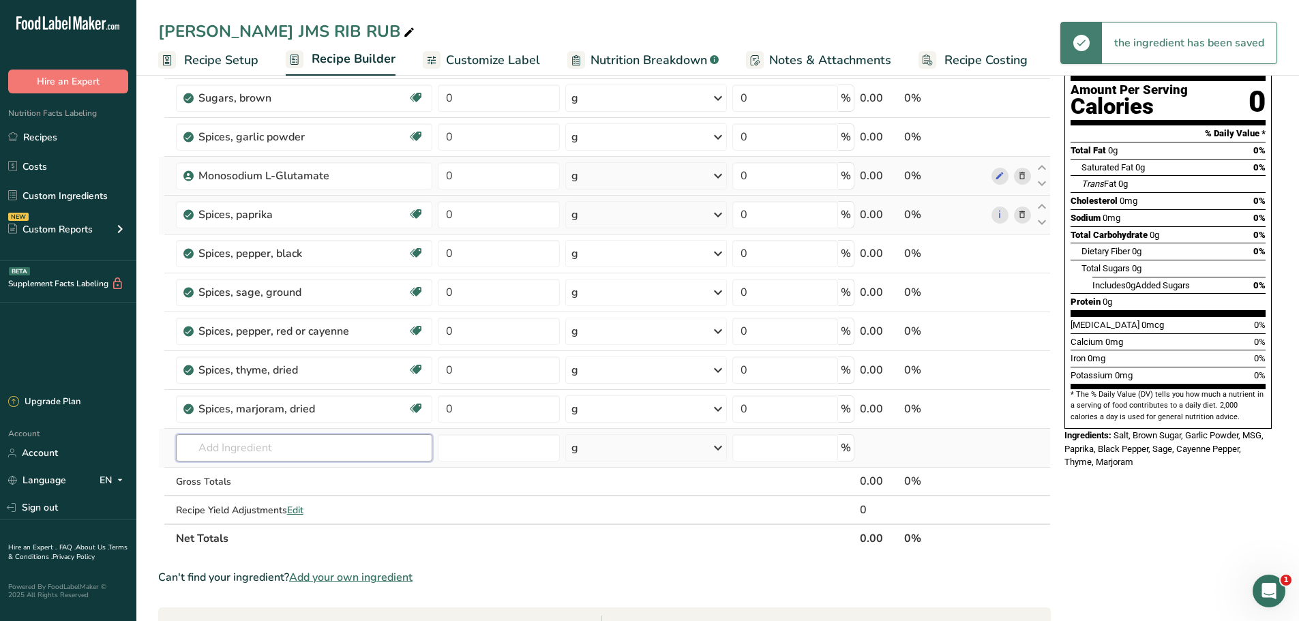
click at [254, 451] on input "text" at bounding box center [304, 447] width 257 height 27
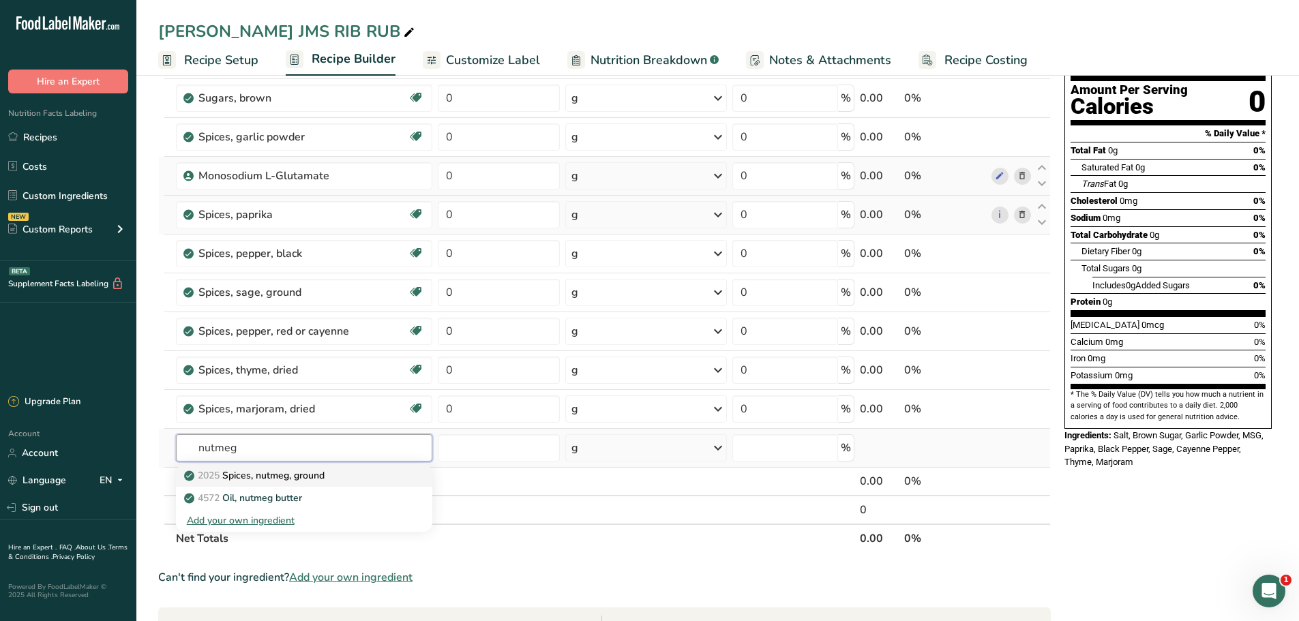
type input "nutmeg"
click at [254, 480] on p "2025 Spices, nutmeg, ground" at bounding box center [256, 475] width 138 height 14
type input "Spices, nutmeg, ground"
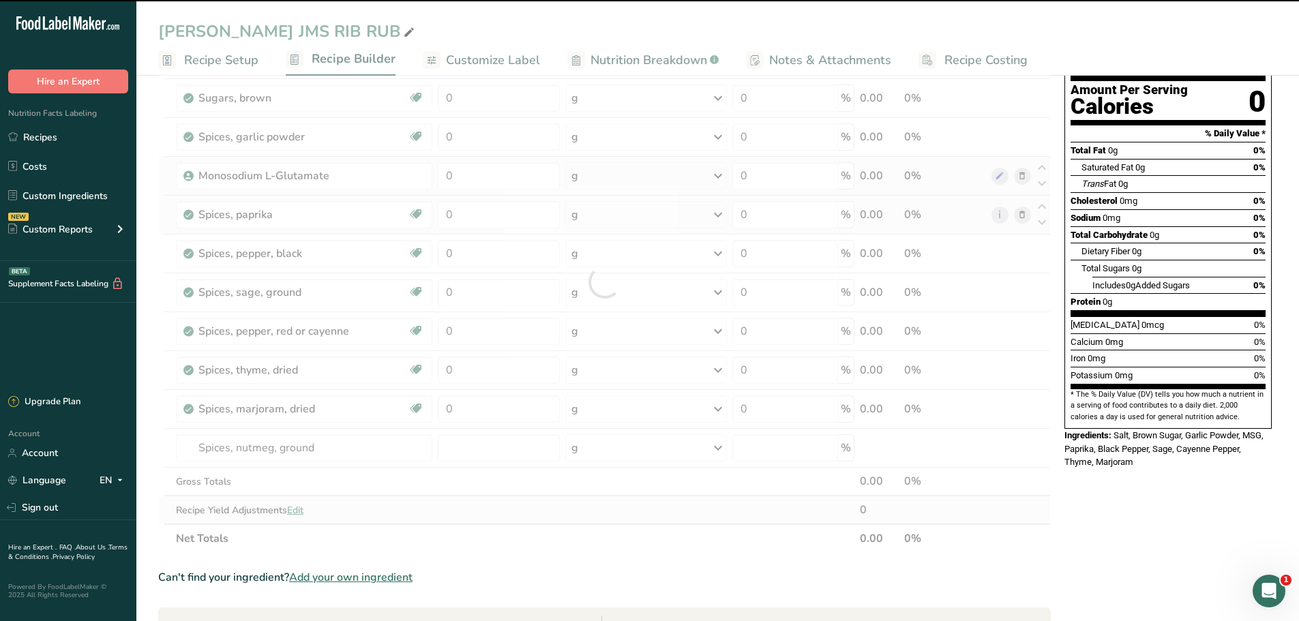
type input "0"
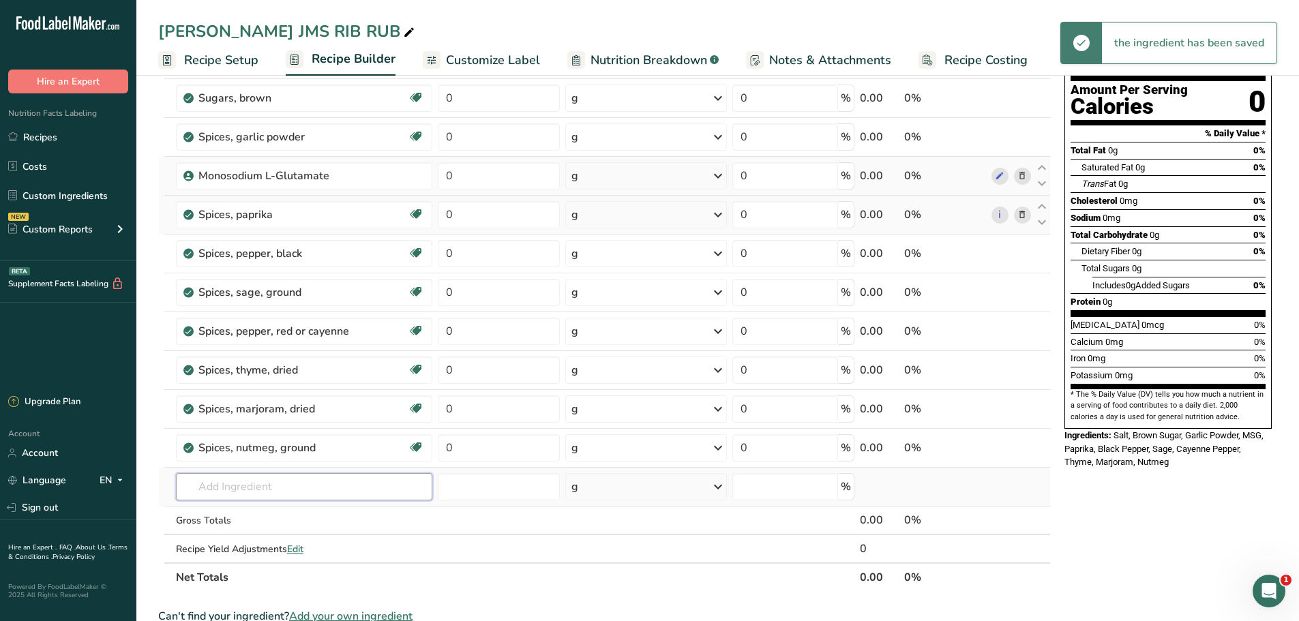
click at [244, 491] on input "text" at bounding box center [304, 486] width 257 height 27
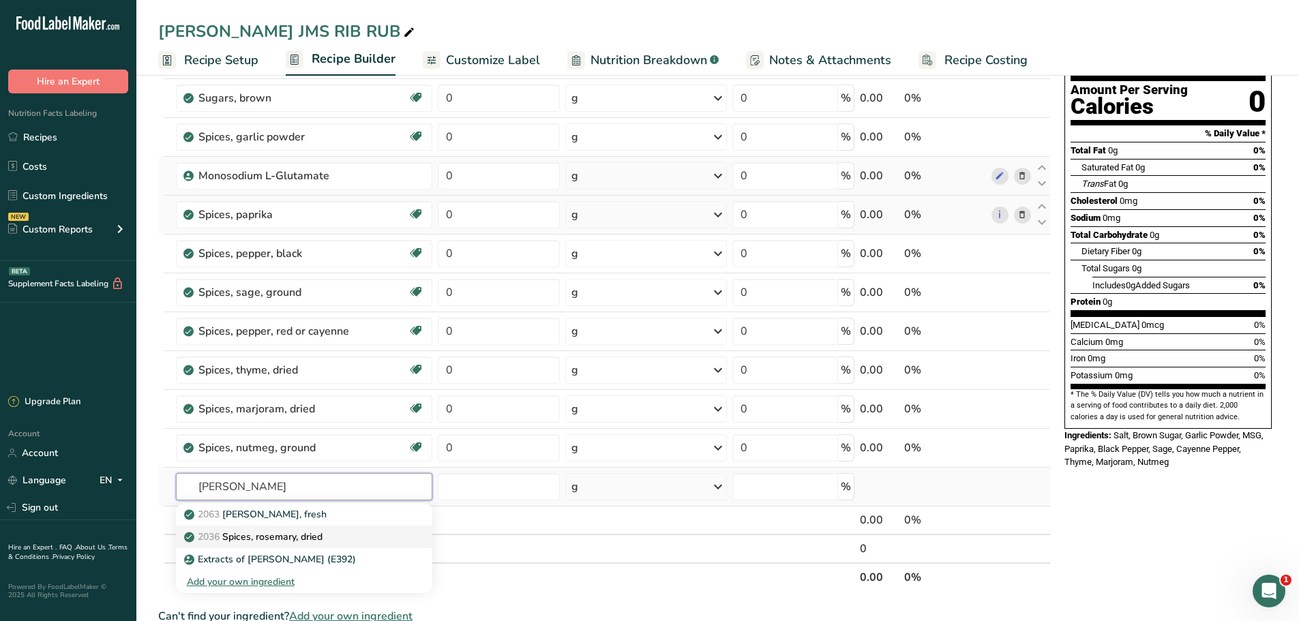
type input "rosemary"
click at [254, 530] on p "2036 Spices, rosemary, dried" at bounding box center [255, 537] width 136 height 14
type input "Spices, rosemary, dried"
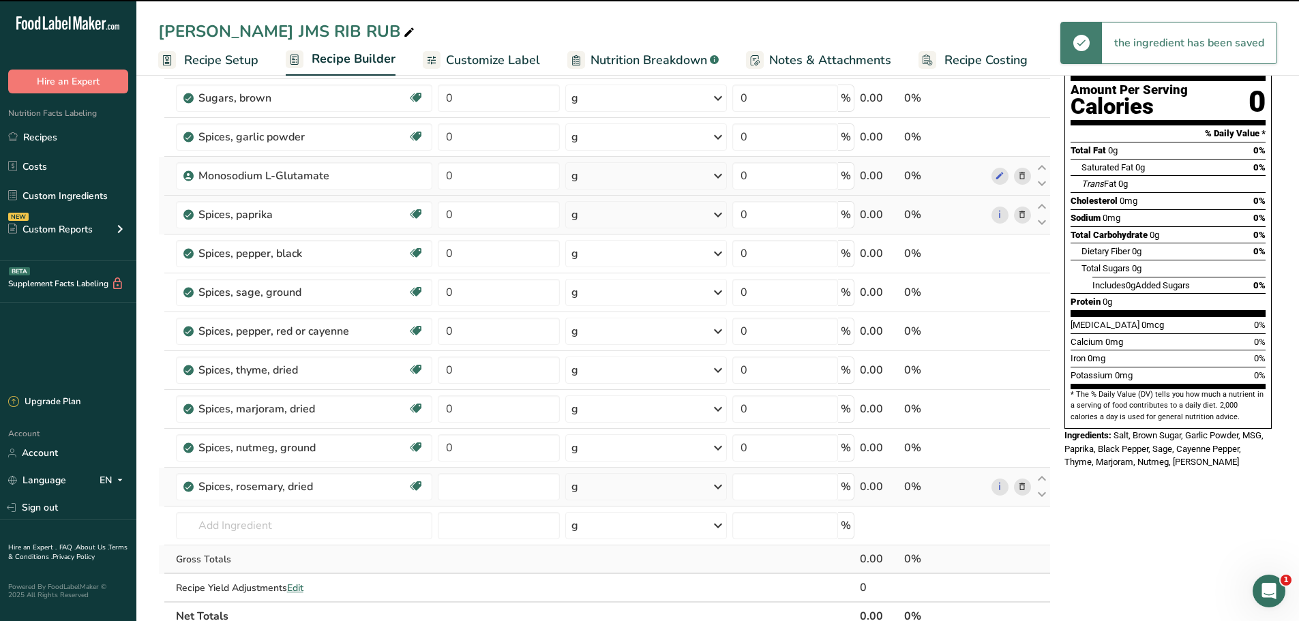
type input "0"
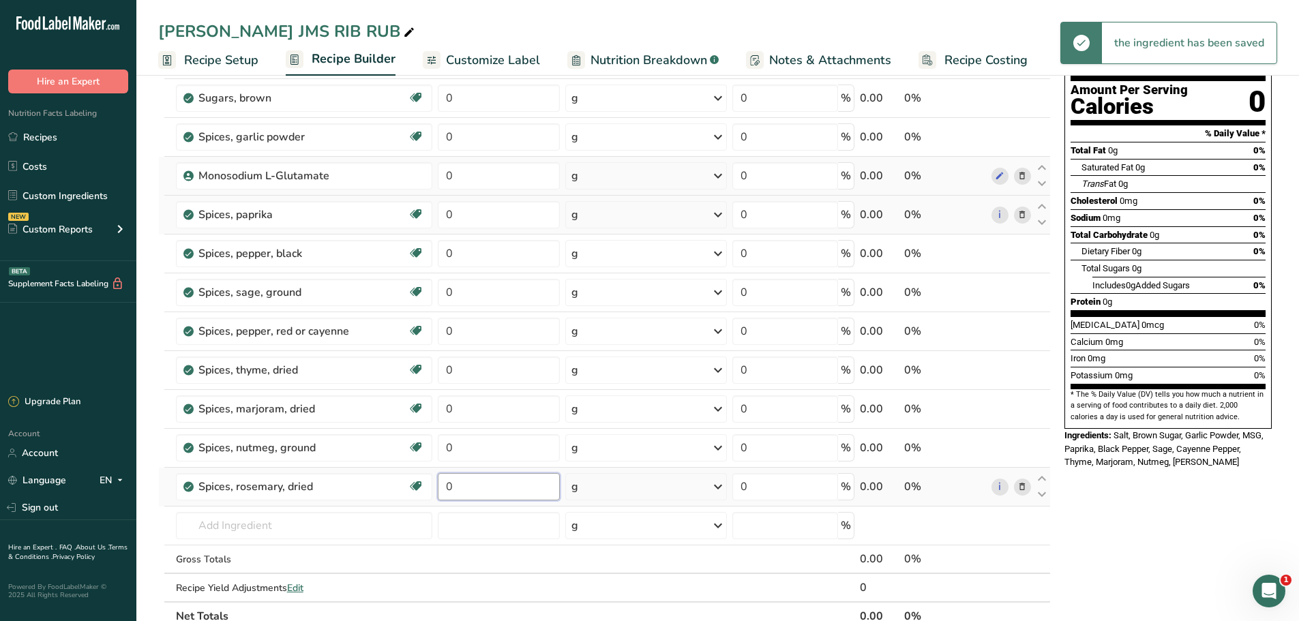
click at [494, 492] on input "0" at bounding box center [499, 486] width 122 height 27
type input "0.5"
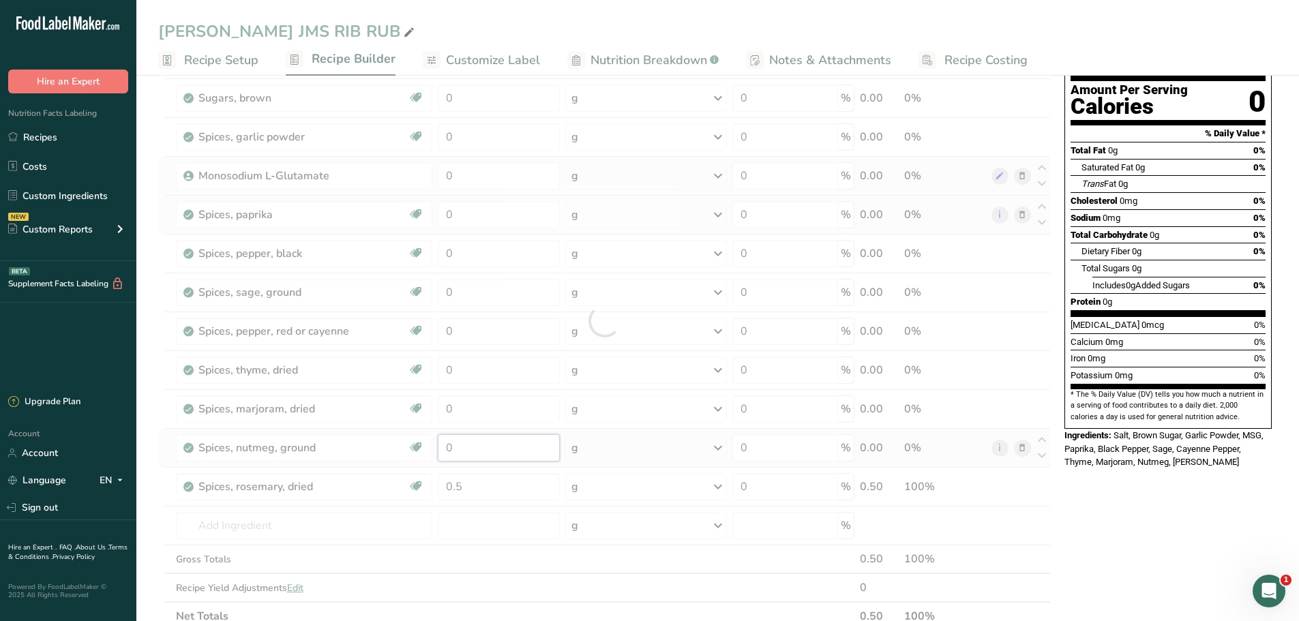
click at [507, 444] on div "Ingredient * Amount * Unit * Waste * .a-a{fill:#347362;}.b-a{fill:#fff;} Grams …" at bounding box center [604, 321] width 892 height 620
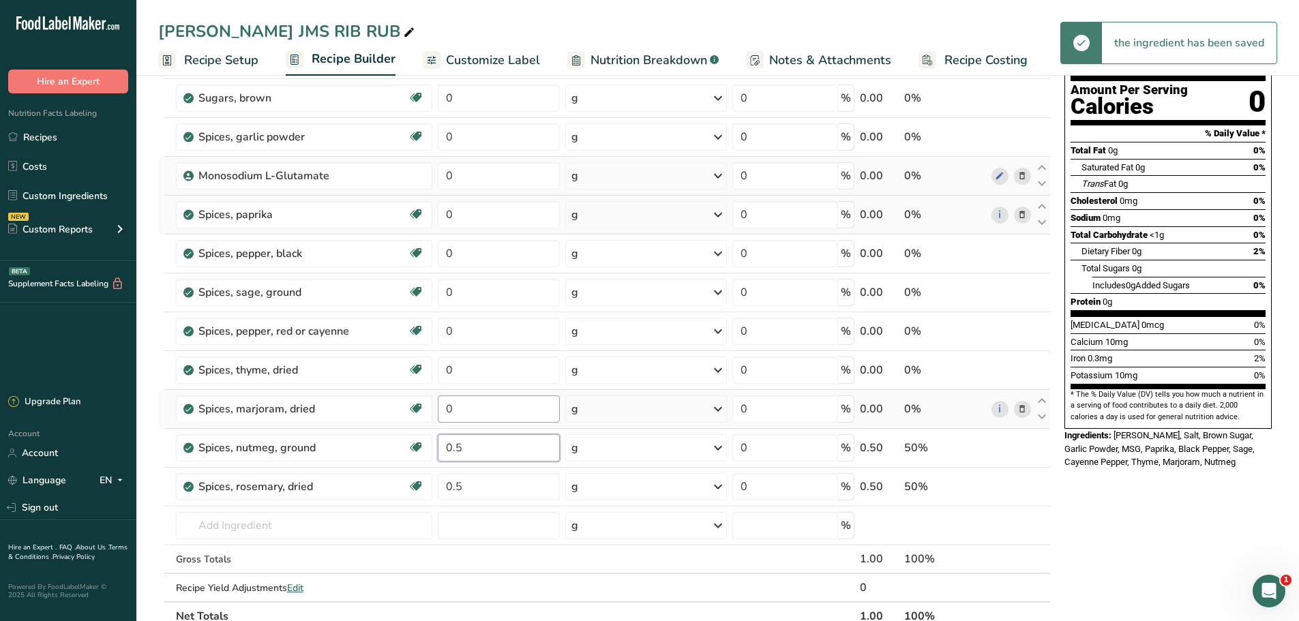
type input "0.5"
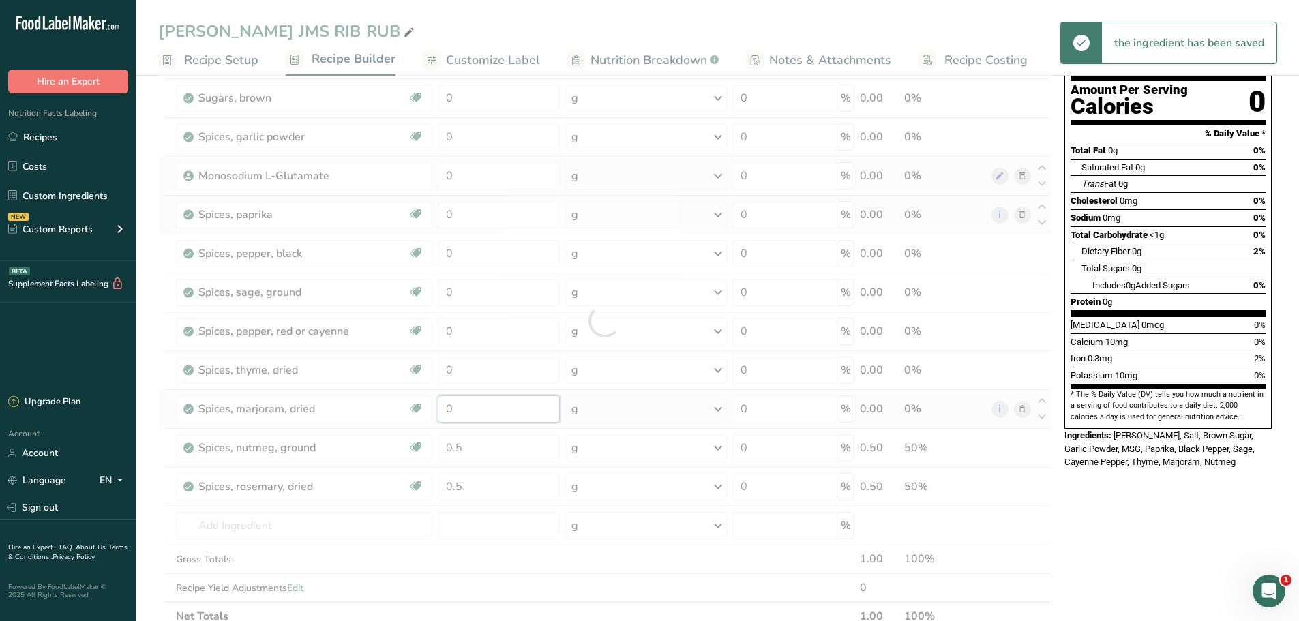
click at [506, 404] on div "Ingredient * Amount * Unit * Waste * .a-a{fill:#347362;}.b-a{fill:#fff;} Grams …" at bounding box center [604, 321] width 892 height 620
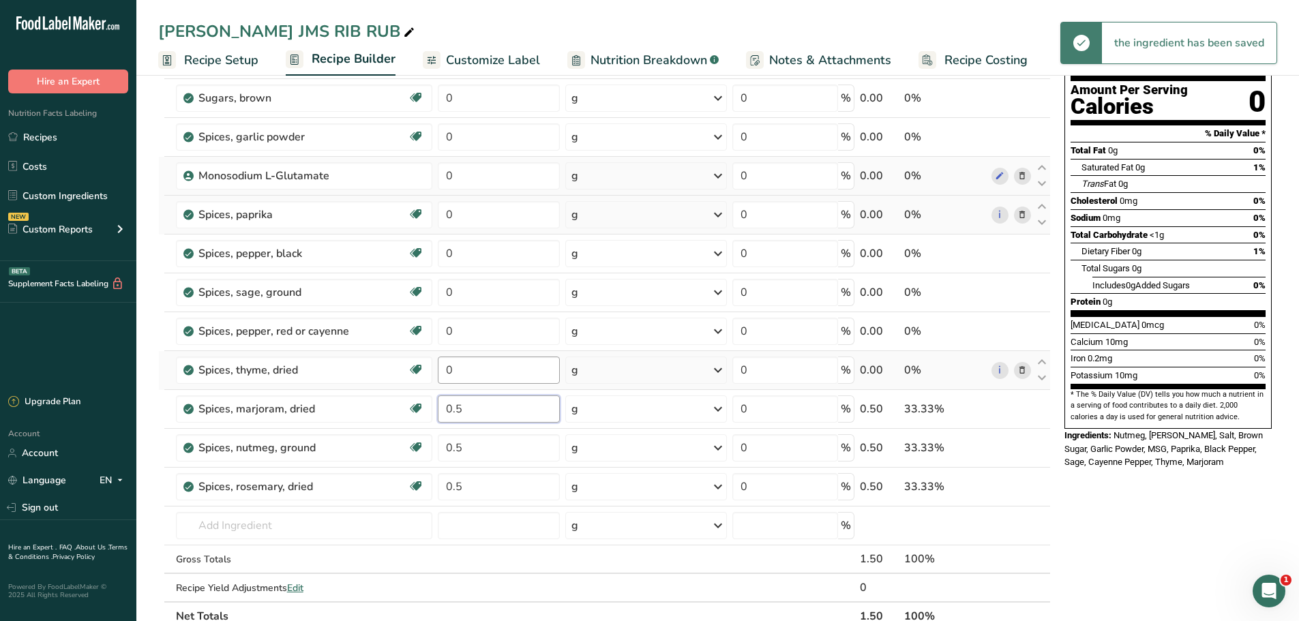
type input "0.5"
click at [514, 373] on div "Ingredient * Amount * Unit * Waste * .a-a{fill:#347362;}.b-a{fill:#fff;} Grams …" at bounding box center [604, 321] width 892 height 620
type input "0.5"
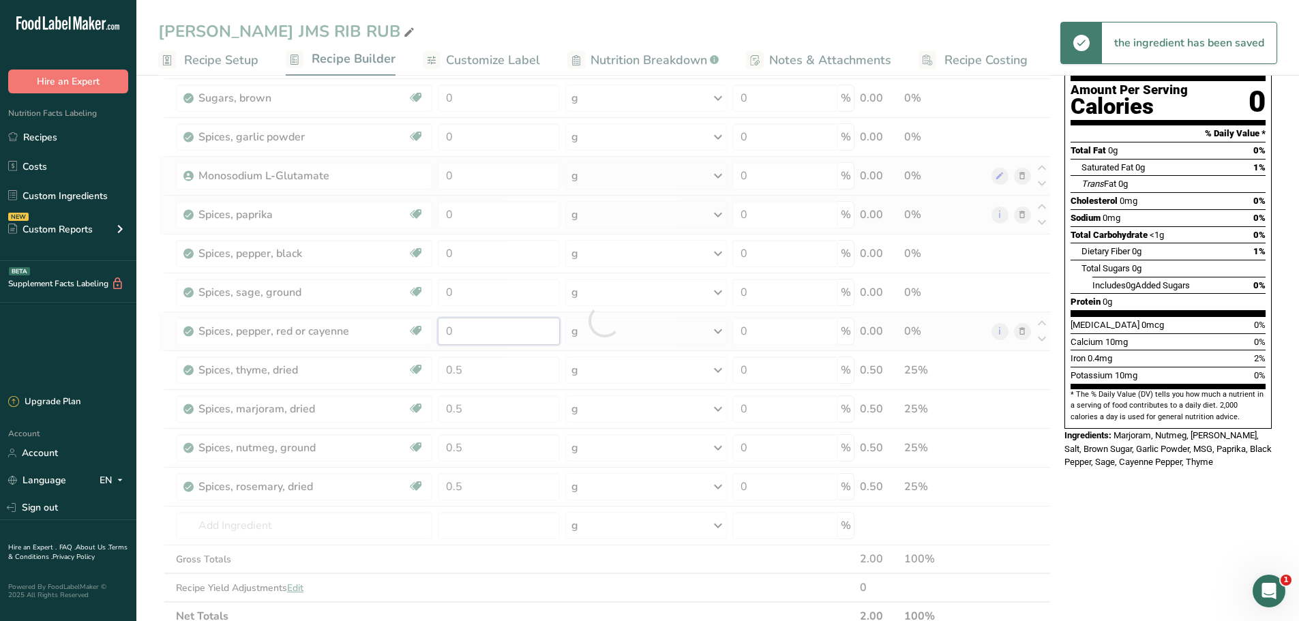
click at [514, 328] on div "Ingredient * Amount * Unit * Waste * .a-a{fill:#347362;}.b-a{fill:#fff;} Grams …" at bounding box center [604, 321] width 892 height 620
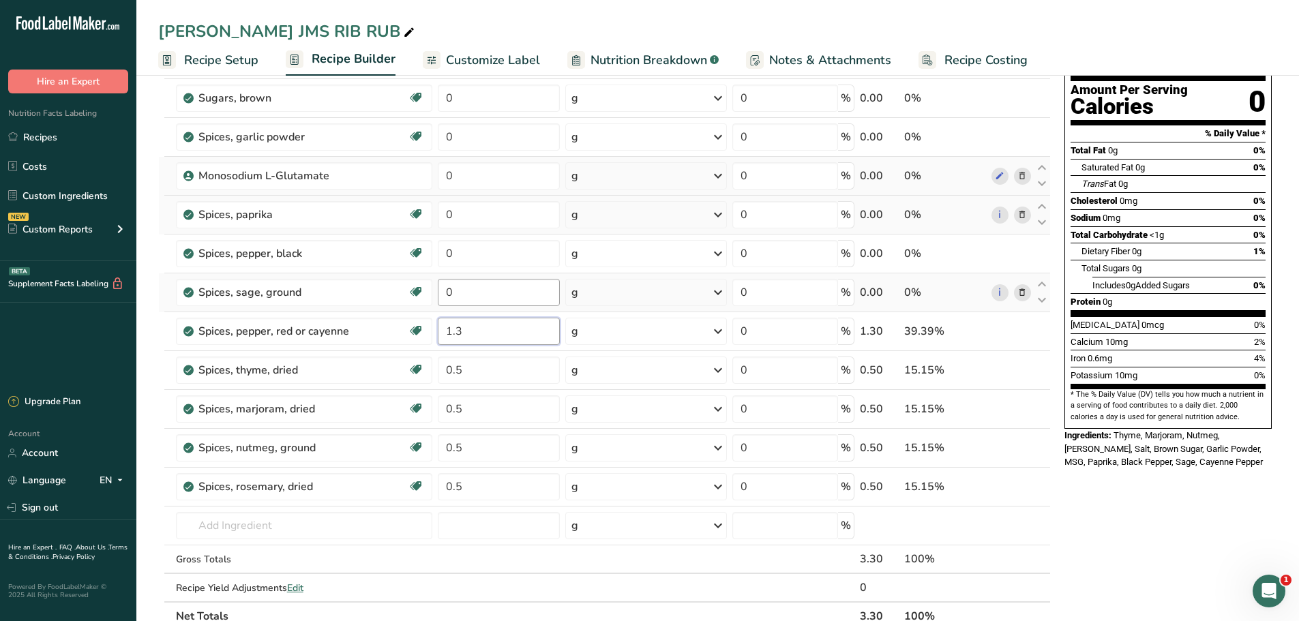
type input "1.3"
click at [513, 299] on div "Ingredient * Amount * Unit * Waste * .a-a{fill:#347362;}.b-a{fill:#fff;} Grams …" at bounding box center [604, 321] width 892 height 620
type input "7"
type input "0"
click at [487, 333] on div "Ingredient * Amount * Unit * Waste * .a-a{fill:#347362;}.b-a{fill:#fff;} Grams …" at bounding box center [604, 321] width 892 height 620
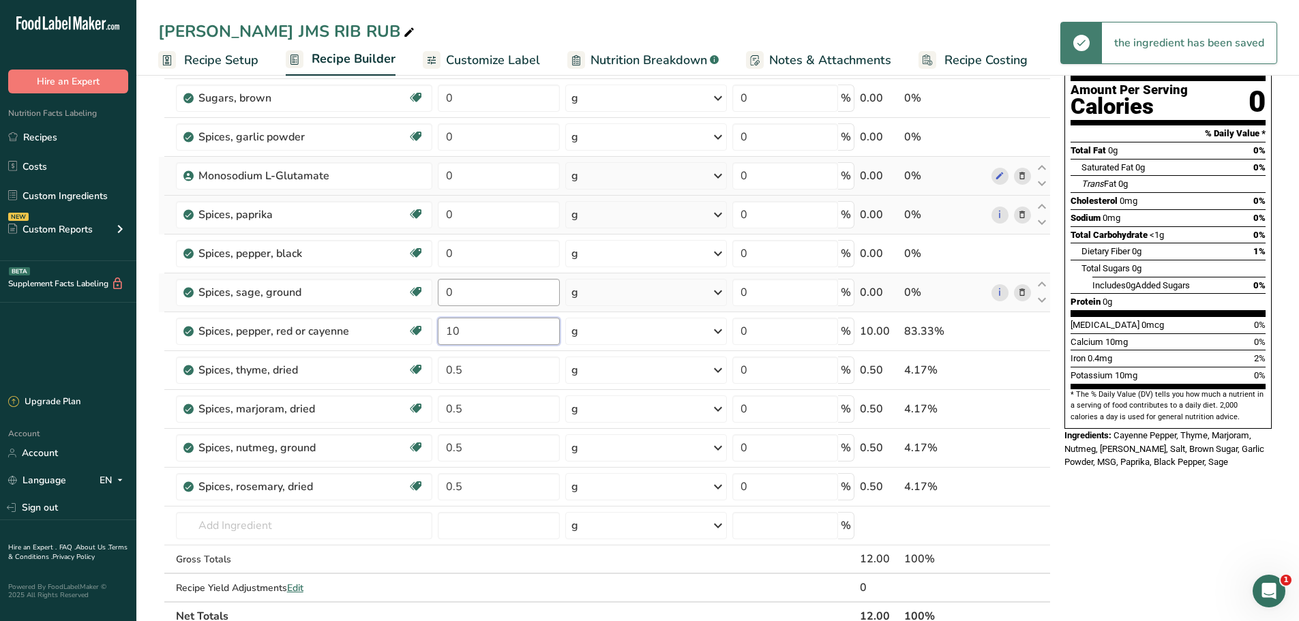
type input "1"
type input "0.5"
click at [492, 297] on div "Ingredient * Amount * Unit * Waste * .a-a{fill:#347362;}.b-a{fill:#fff;} Grams …" at bounding box center [604, 321] width 892 height 620
type input "1.3"
click at [490, 266] on div "Ingredient * Amount * Unit * Waste * .a-a{fill:#347362;}.b-a{fill:#fff;} Grams …" at bounding box center [604, 321] width 892 height 620
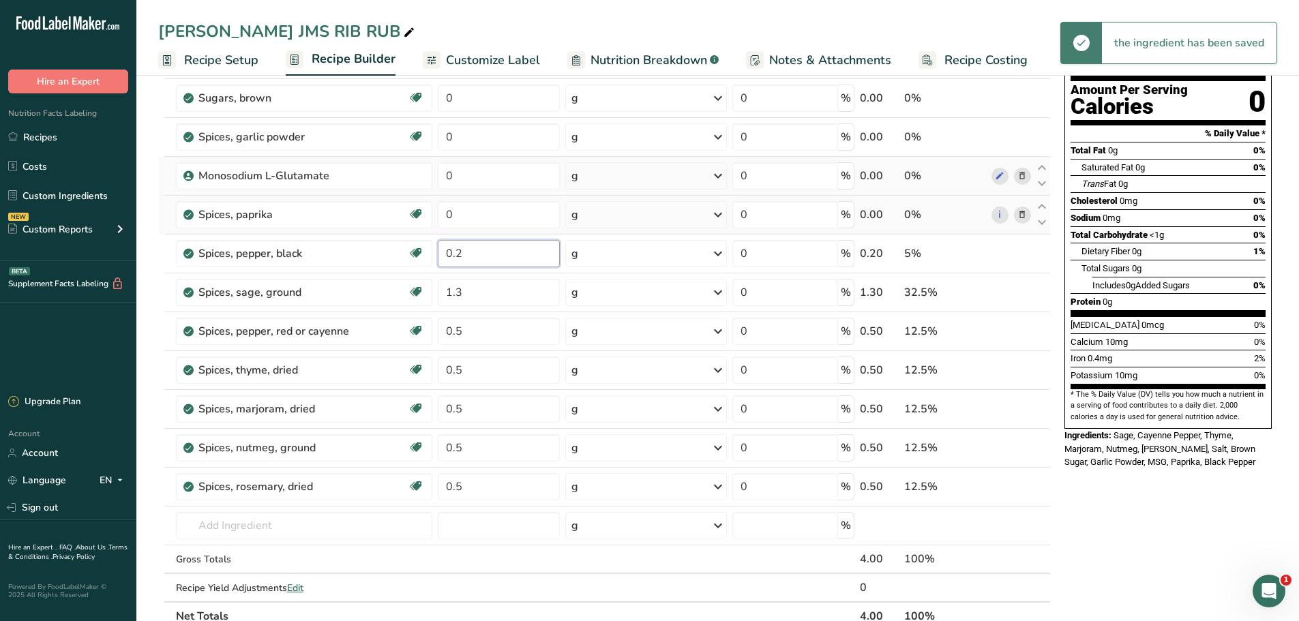
type input "0"
type input "7.2"
click at [483, 214] on div "Ingredient * Amount * Unit * Waste * .a-a{fill:#347362;}.b-a{fill:#fff;} Grams …" at bounding box center [604, 321] width 892 height 620
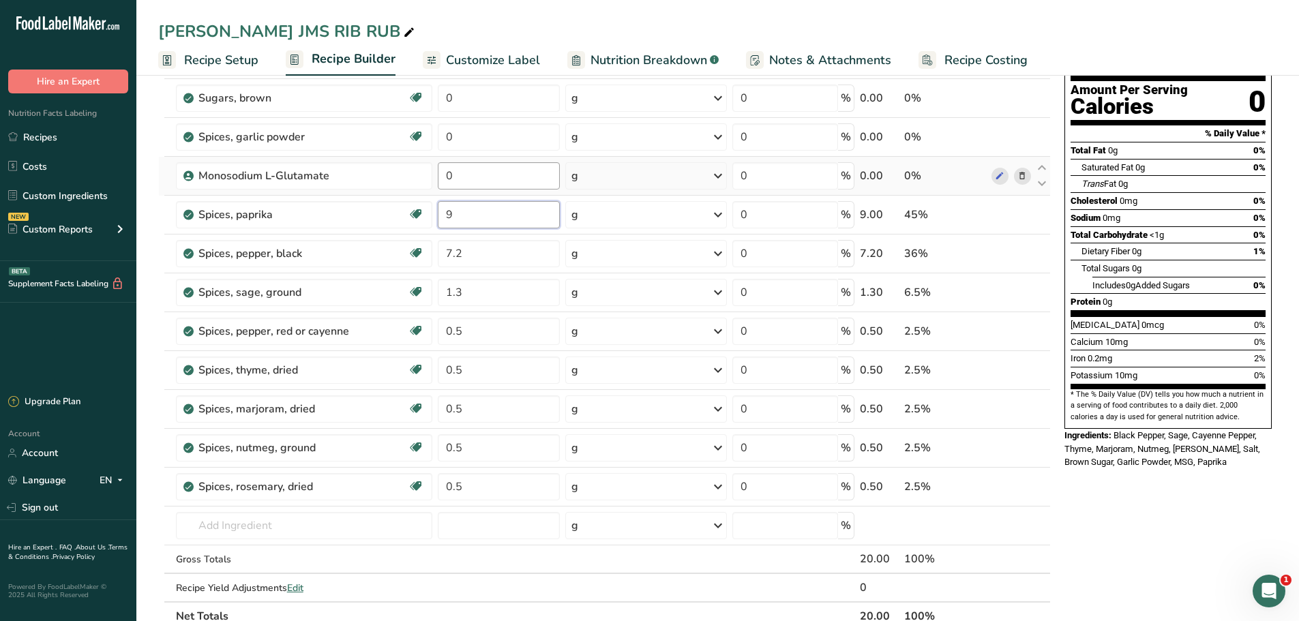
type input "9"
click at [504, 182] on div "Ingredient * Amount * Unit * Waste * .a-a{fill:#347362;}.b-a{fill:#fff;} Grams …" at bounding box center [604, 321] width 892 height 620
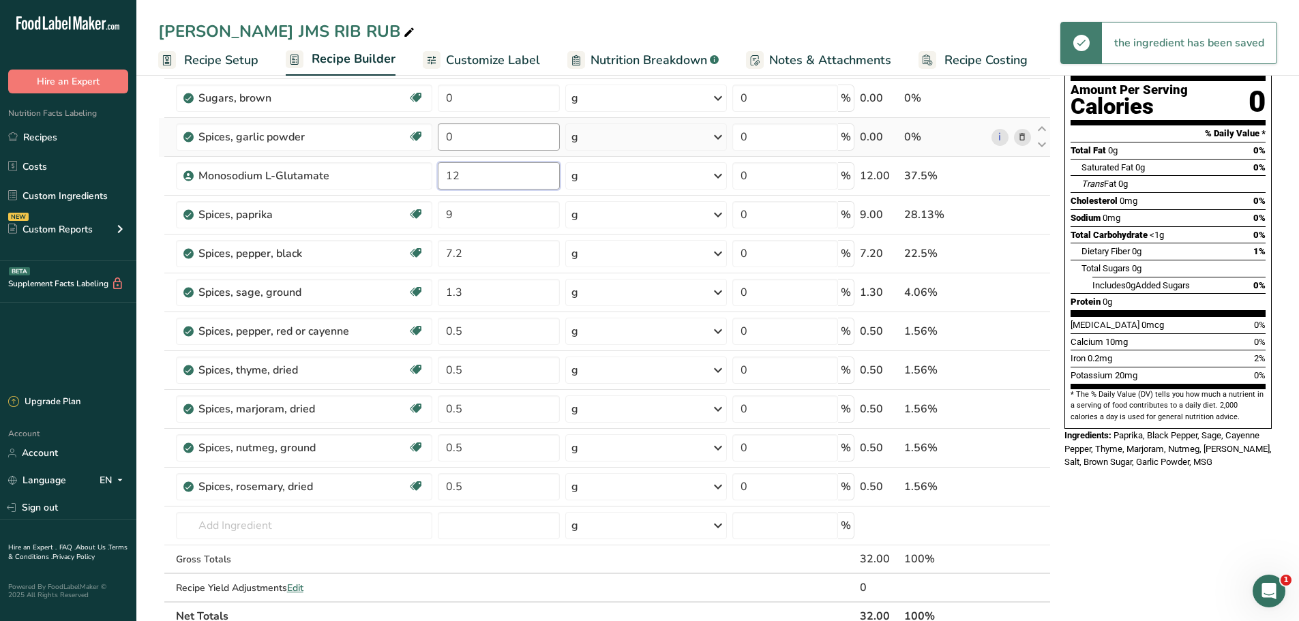
type input "12"
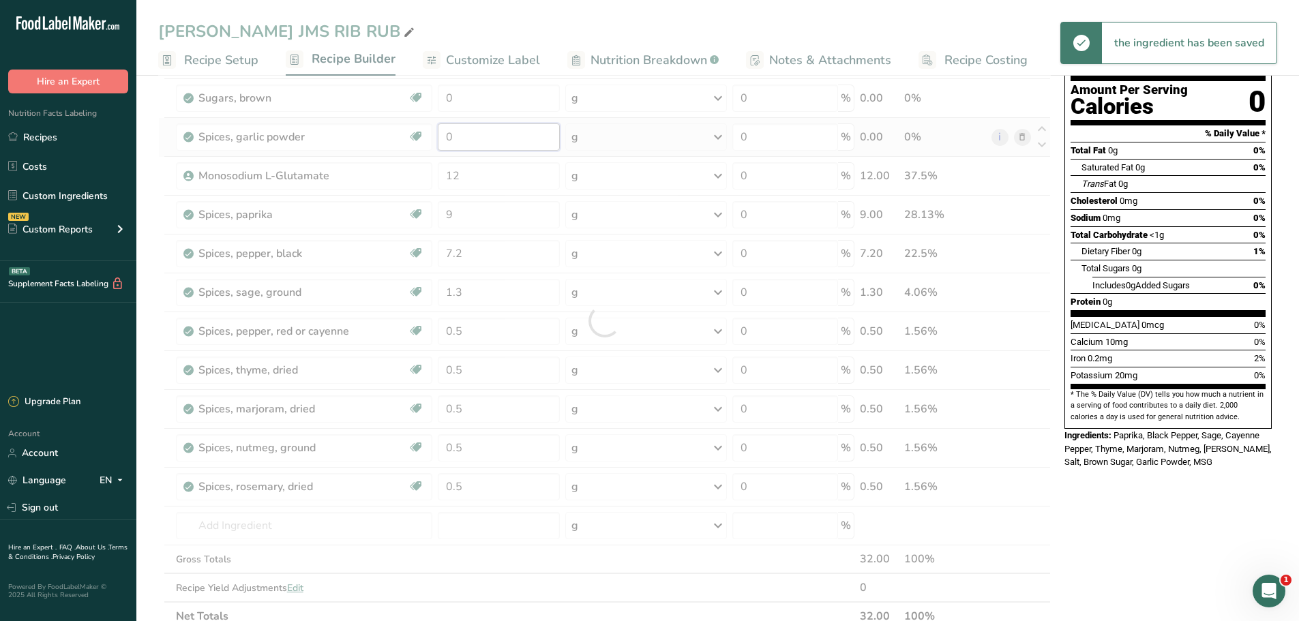
click at [482, 131] on div "Ingredient * Amount * Unit * Waste * .a-a{fill:#347362;}.b-a{fill:#fff;} Grams …" at bounding box center [604, 321] width 892 height 620
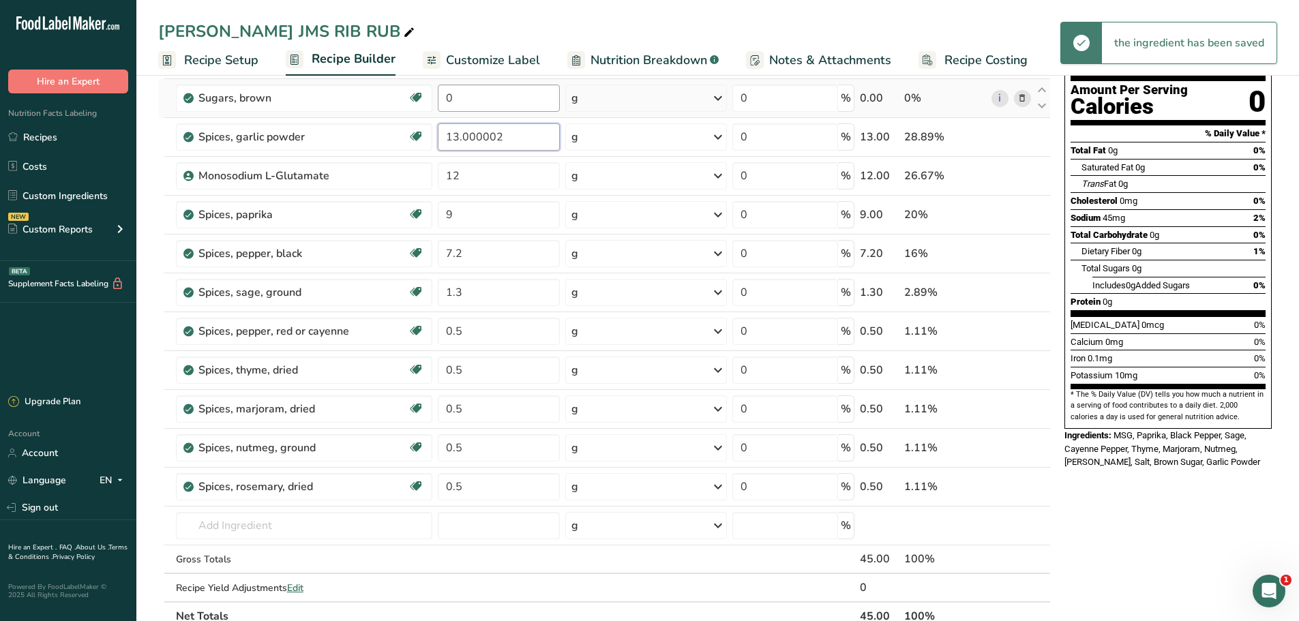
scroll to position [0, 0]
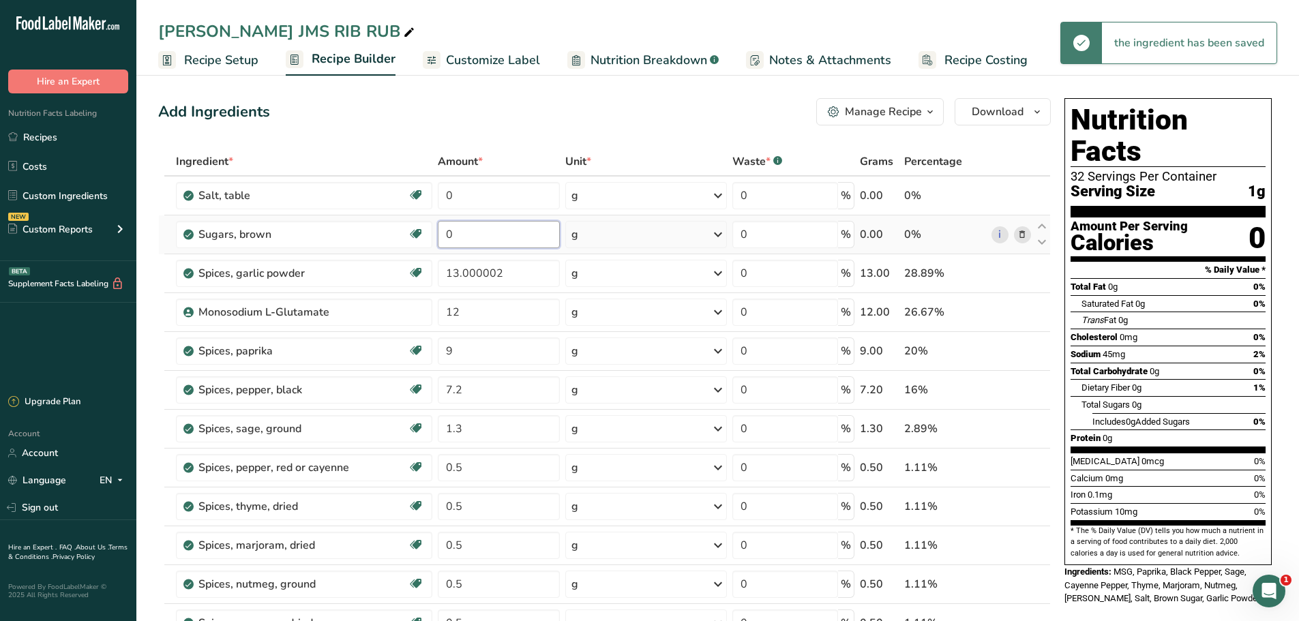
click at [482, 231] on div "Ingredient * Amount * Unit * Waste * .a-a{fill:#347362;}.b-a{fill:#fff;} Grams …" at bounding box center [604, 457] width 892 height 620
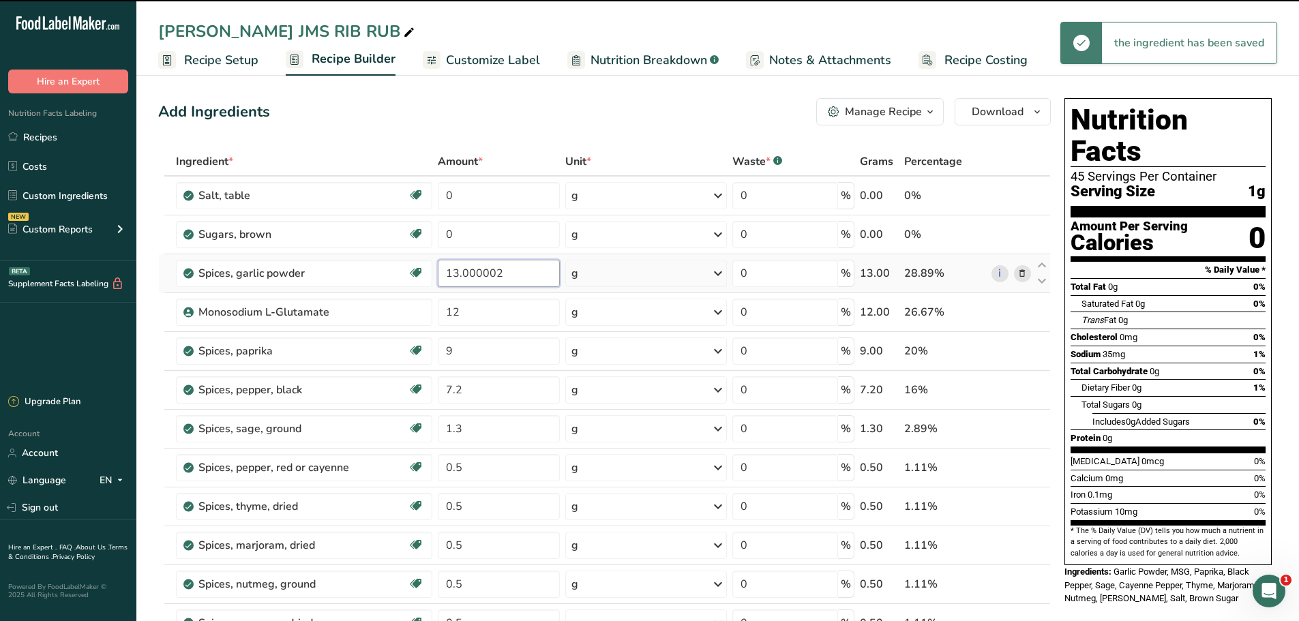
click at [521, 273] on div "Ingredient * Amount * Unit * Waste * .a-a{fill:#347362;}.b-a{fill:#fff;} Grams …" at bounding box center [604, 457] width 892 height 620
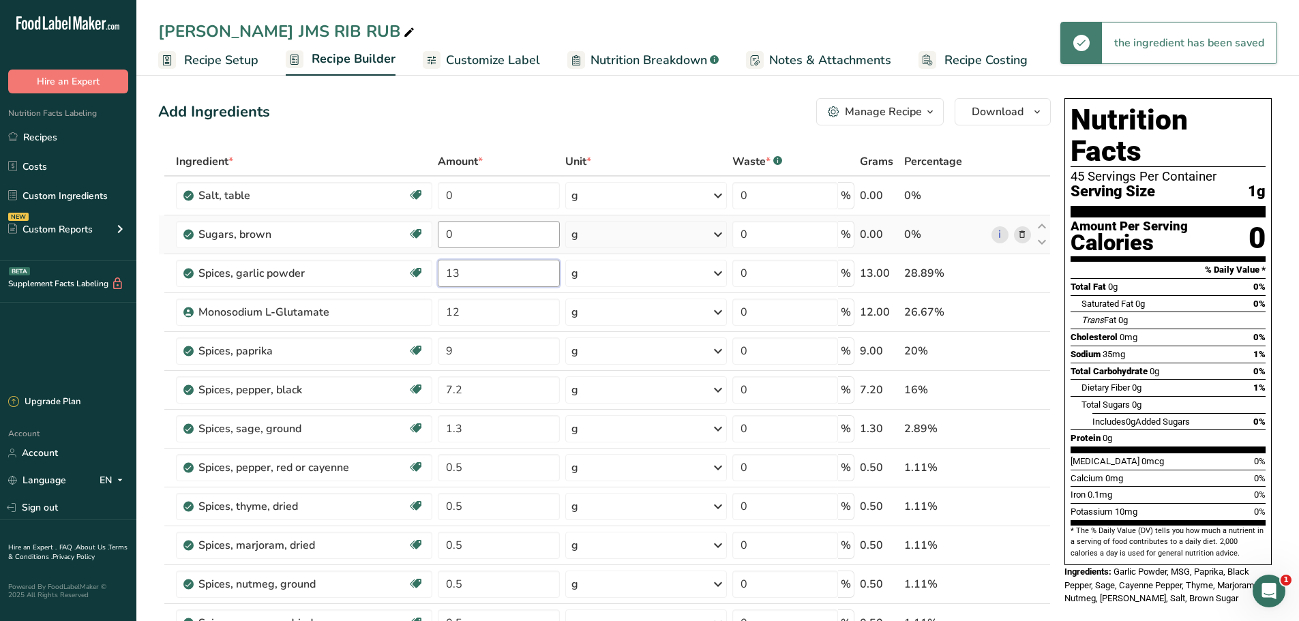
type input "13"
click at [503, 235] on div "Ingredient * Amount * Unit * Waste * .a-a{fill:#347362;}.b-a{fill:#fff;} Grams …" at bounding box center [604, 457] width 892 height 620
type input "23"
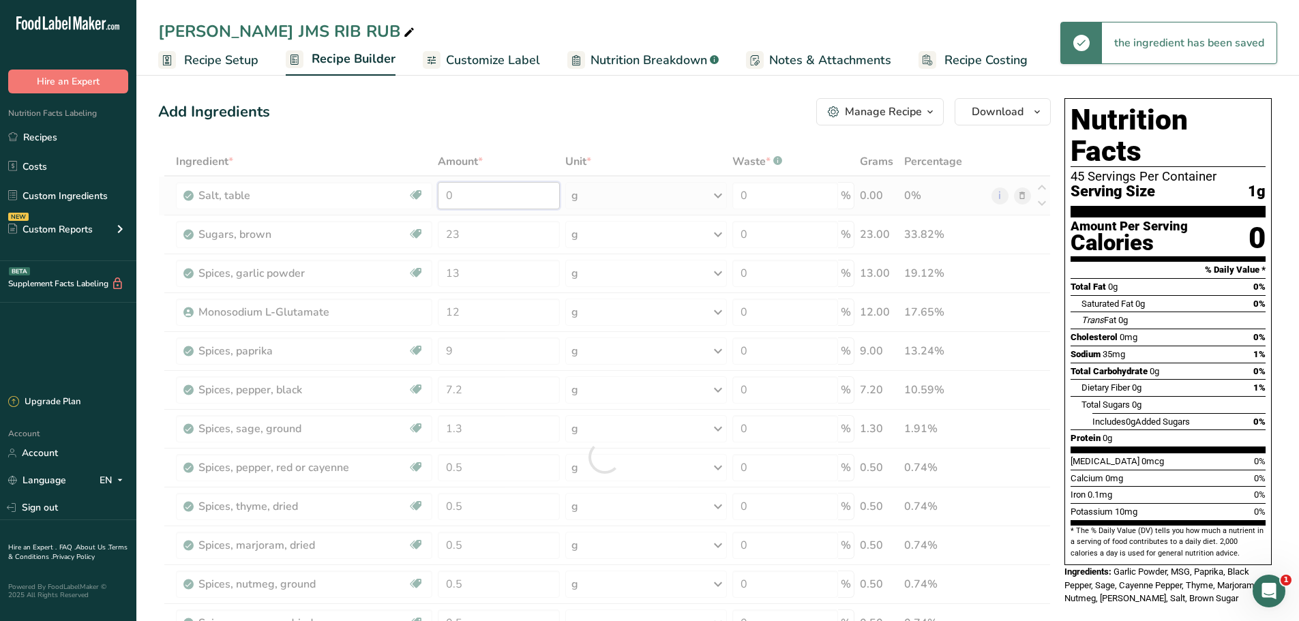
click at [462, 185] on div "Ingredient * Amount * Unit * Waste * .a-a{fill:#347362;}.b-a{fill:#fff;} Grams …" at bounding box center [604, 457] width 892 height 620
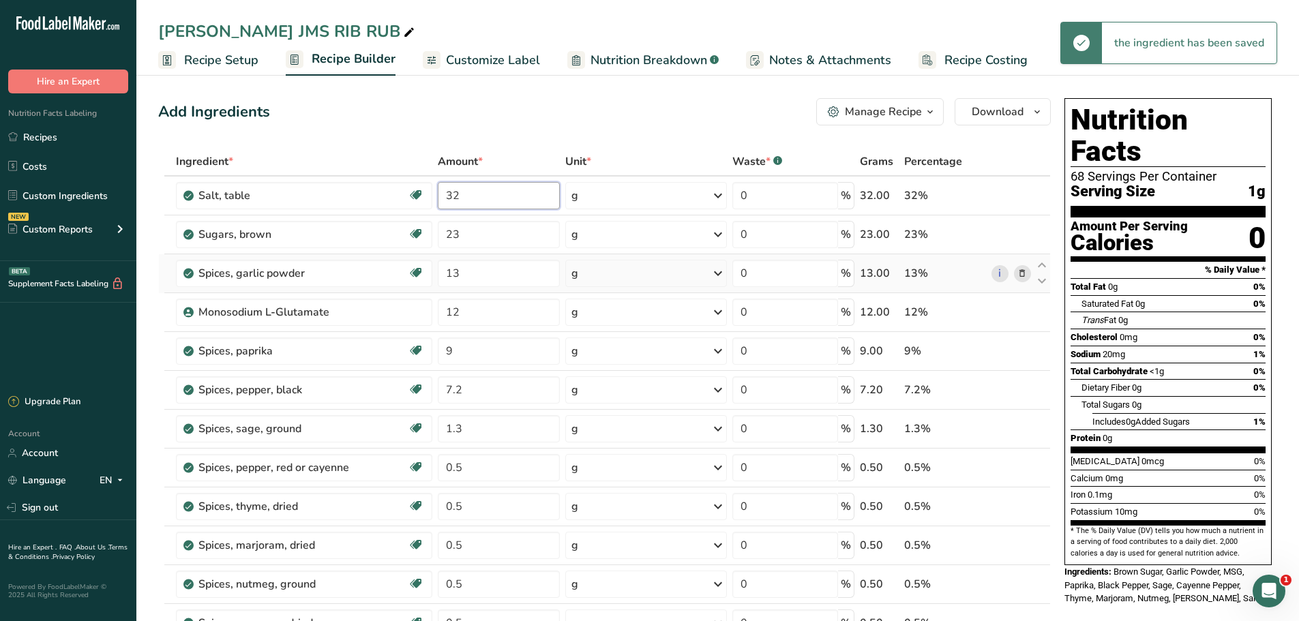
type input "32"
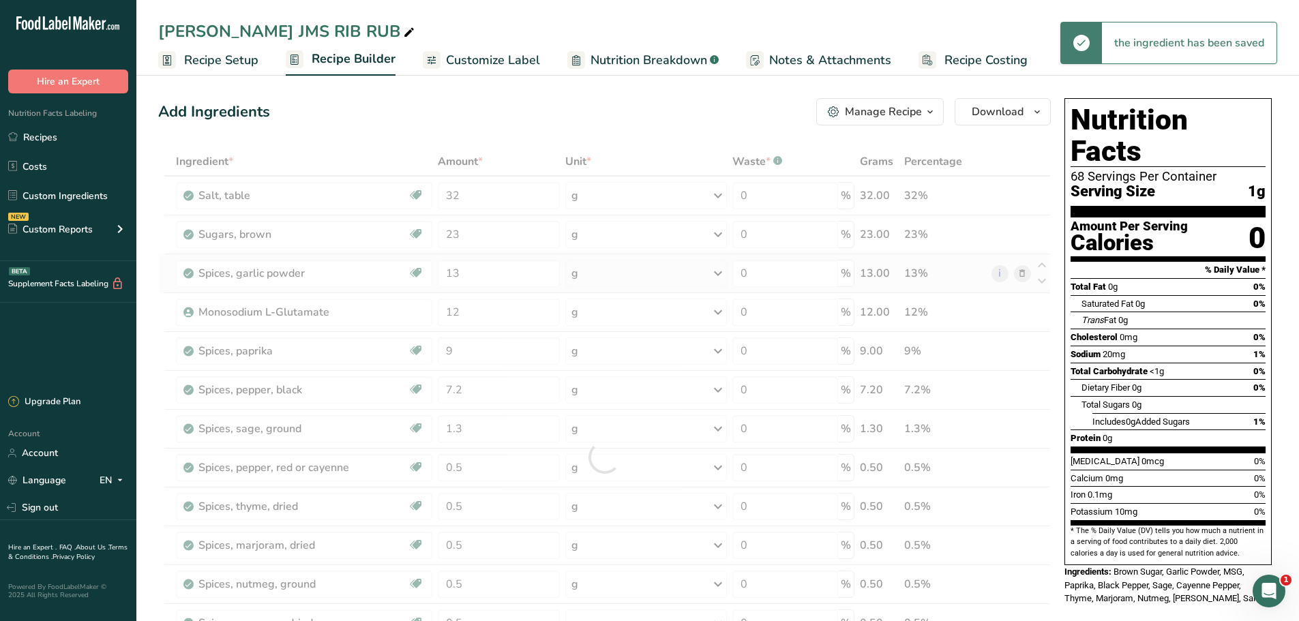
click at [655, 263] on div "Ingredient * Amount * Unit * Waste * .a-a{fill:#347362;}.b-a{fill:#fff;} Grams …" at bounding box center [604, 457] width 892 height 620
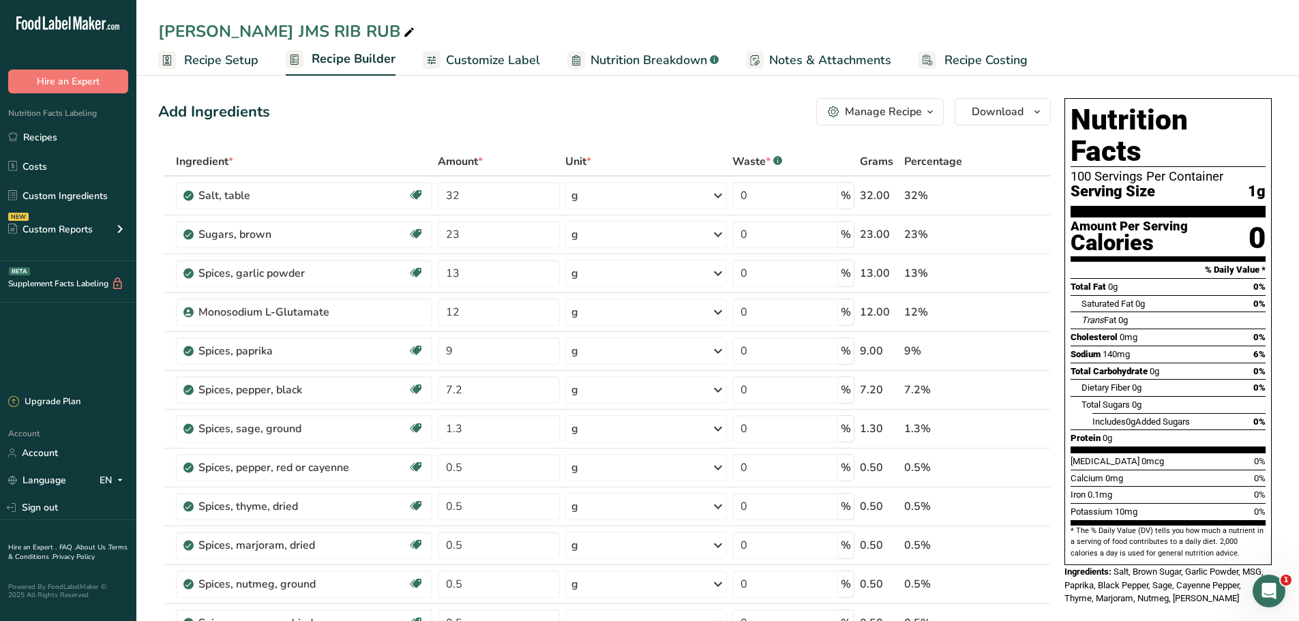
click at [493, 63] on span "Customize Label" at bounding box center [493, 60] width 94 height 18
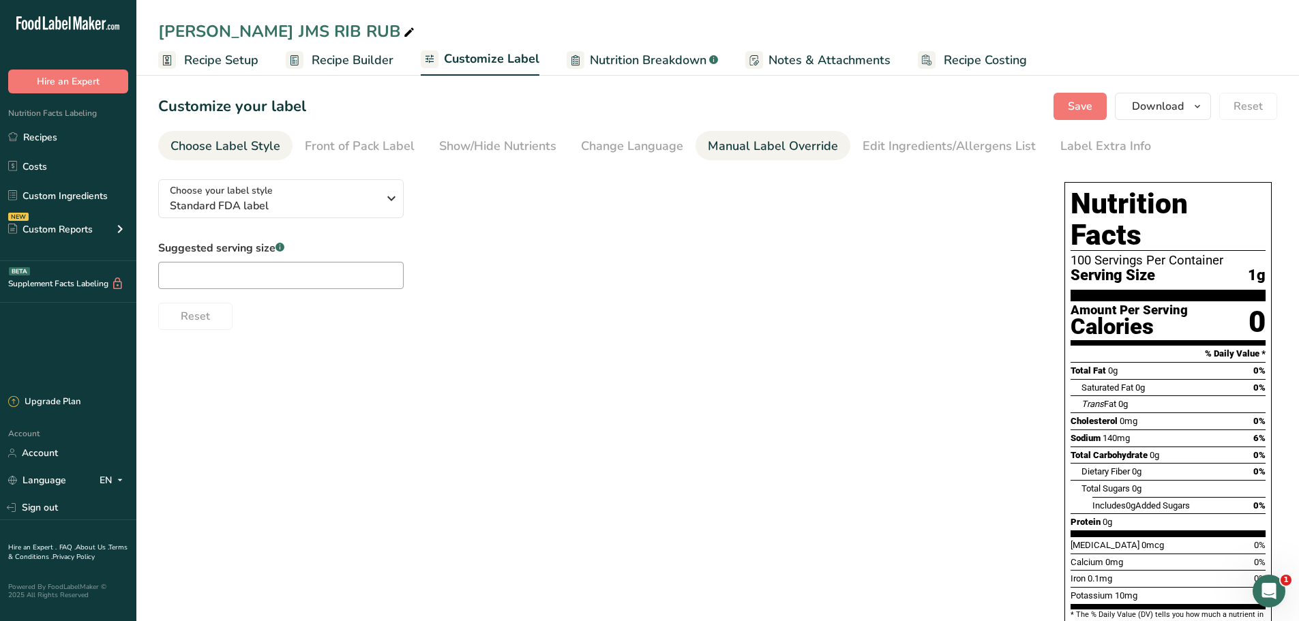
click at [751, 153] on div "Manual Label Override" at bounding box center [773, 146] width 130 height 18
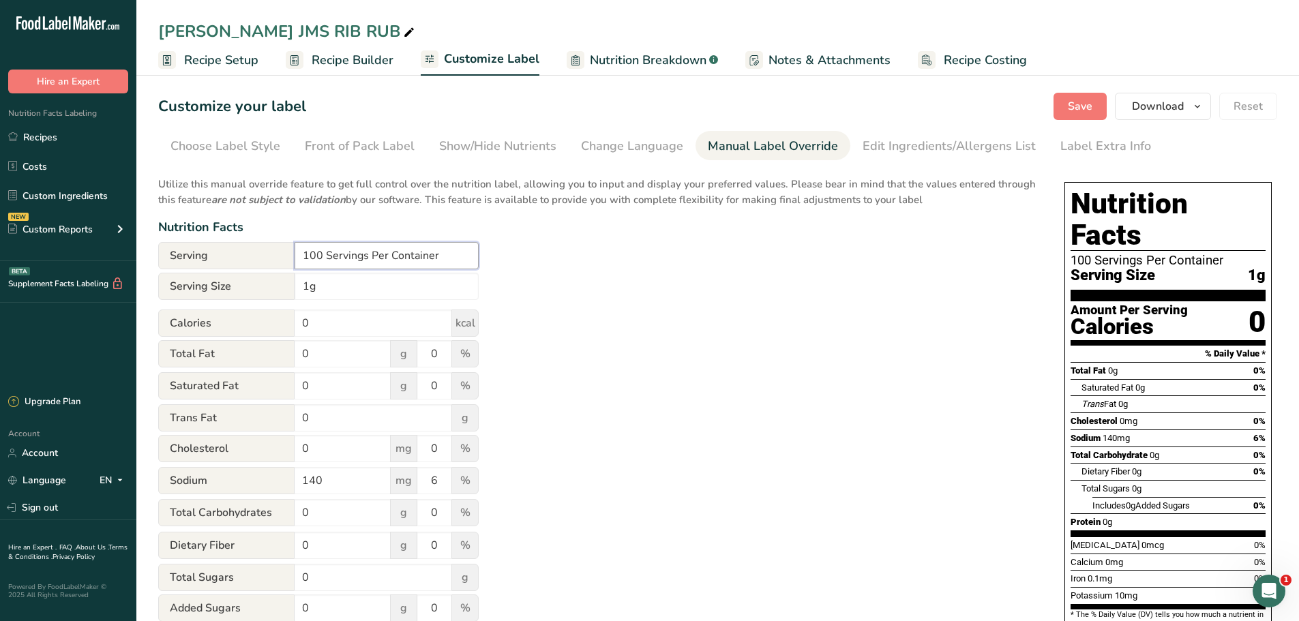
drag, startPoint x: 326, startPoint y: 251, endPoint x: 239, endPoint y: 254, distance: 86.6
click at [239, 254] on div "Serving 100 Servings Per Container" at bounding box center [318, 255] width 320 height 27
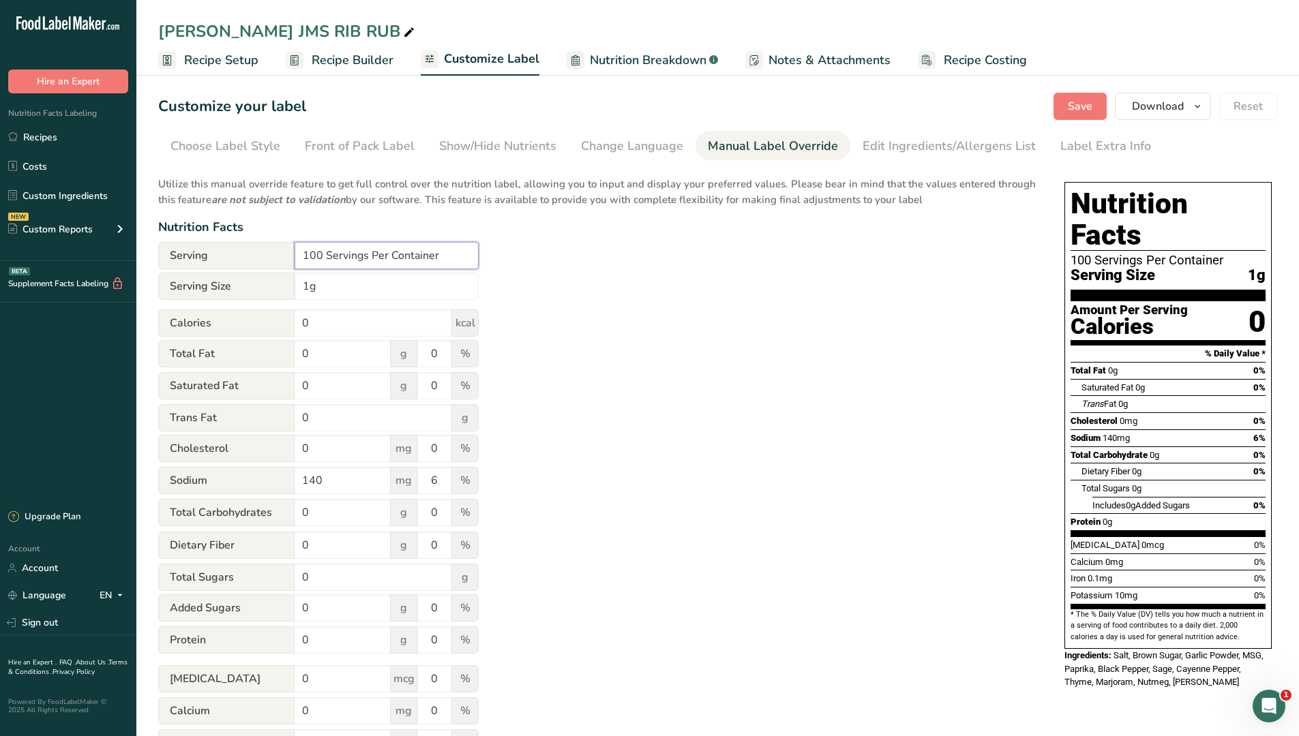
click at [325, 256] on input "100 Servings Per Container" at bounding box center [387, 255] width 184 height 27
click at [457, 257] on input "Servings Per Container" at bounding box center [387, 255] width 184 height 27
type input "Servings Per Container Vary"
click at [301, 288] on input "1g" at bounding box center [387, 286] width 184 height 27
click at [369, 286] on input "1/2 tsp. (1g" at bounding box center [387, 286] width 184 height 27
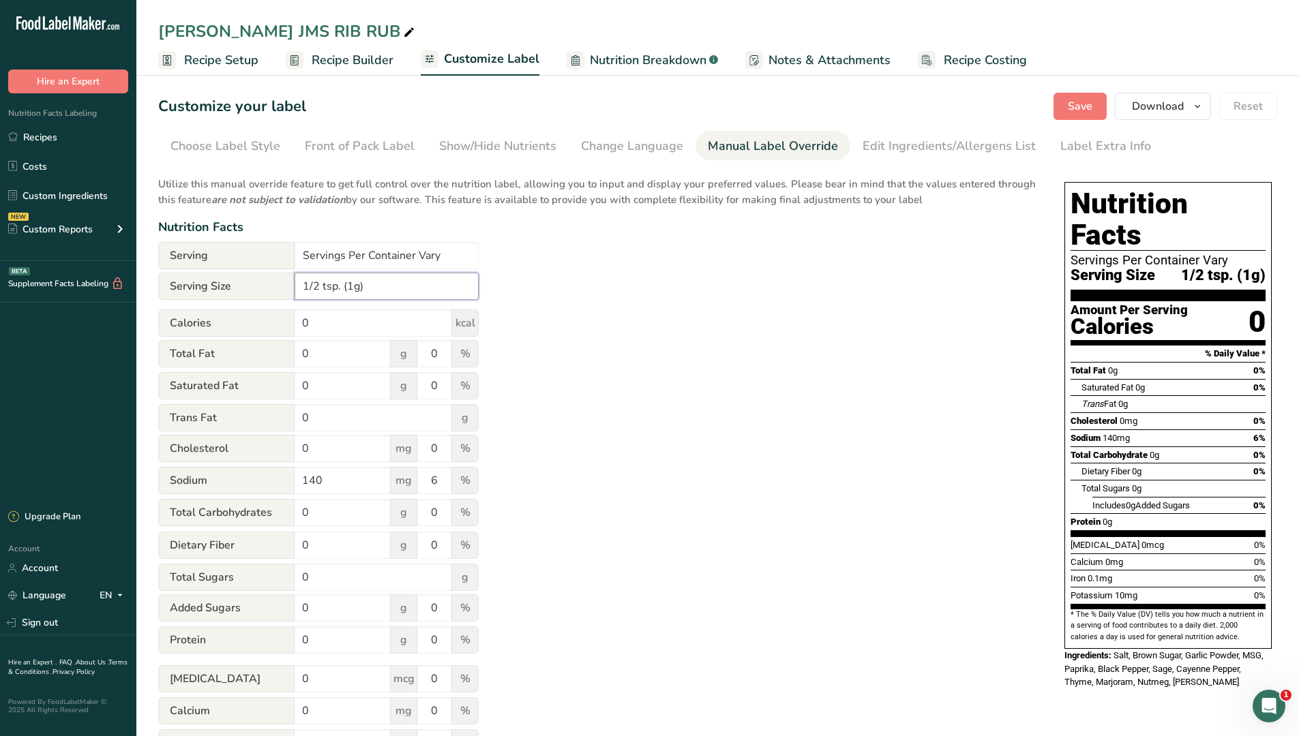
type input "1/2 tsp. (1g)"
click at [620, 335] on div "Utilize this manual override feature to get full control over the nutrition lab…" at bounding box center [597, 494] width 879 height 652
click at [1067, 114] on button "Save" at bounding box center [1079, 106] width 53 height 27
click at [1170, 117] on button "Download" at bounding box center [1163, 106] width 96 height 27
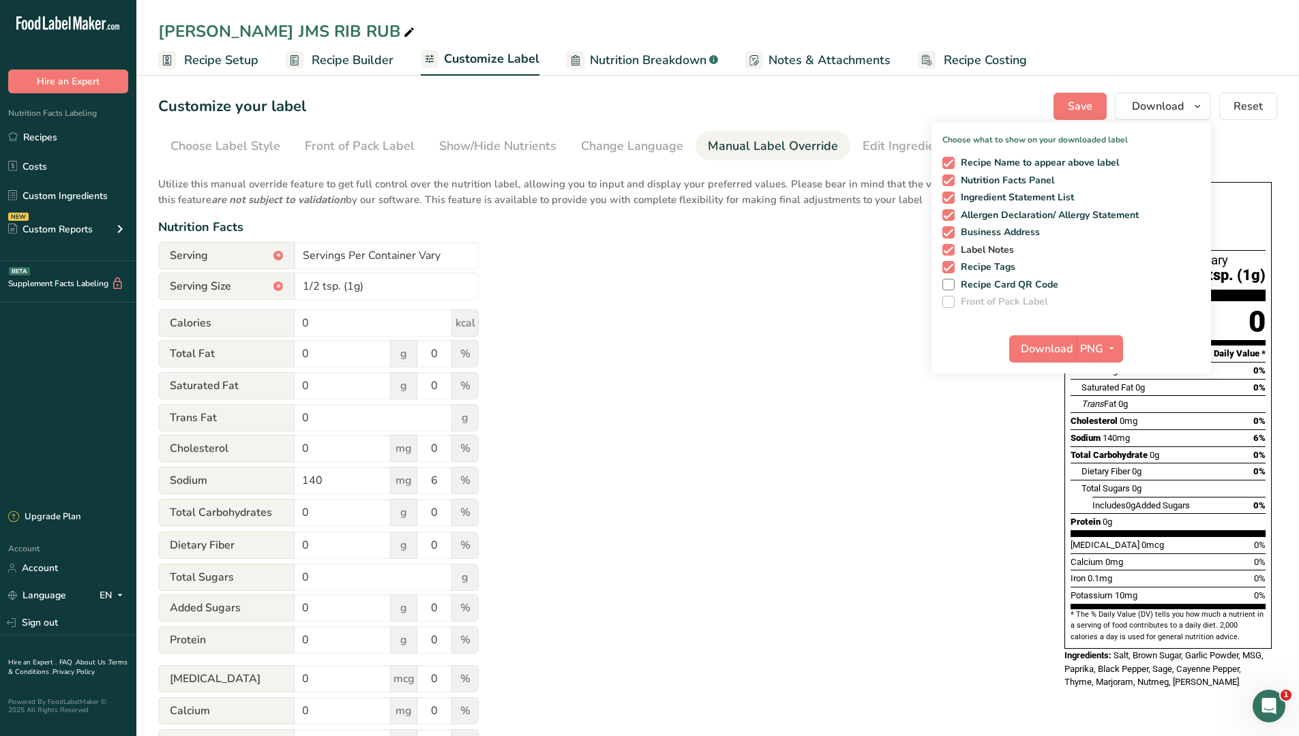
drag, startPoint x: 948, startPoint y: 267, endPoint x: 952, endPoint y: 255, distance: 12.3
click at [949, 266] on span at bounding box center [948, 267] width 12 height 12
click at [949, 266] on input "Recipe Tags" at bounding box center [946, 266] width 9 height 9
checkbox input "false"
click at [952, 253] on span at bounding box center [948, 250] width 12 height 12
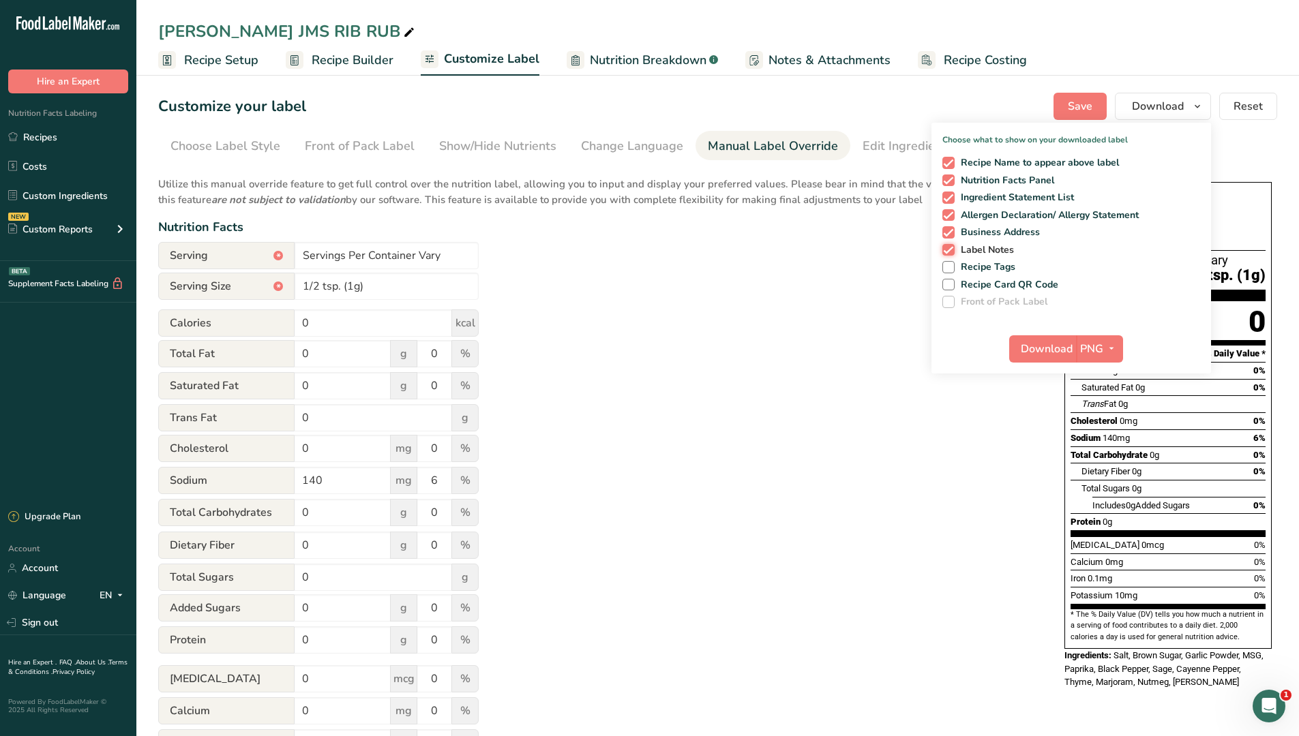
click at [951, 253] on input "Label Notes" at bounding box center [946, 249] width 9 height 9
checkbox input "false"
click at [953, 236] on span at bounding box center [948, 232] width 12 height 12
click at [951, 236] on input "Business Address" at bounding box center [946, 232] width 9 height 9
checkbox input "false"
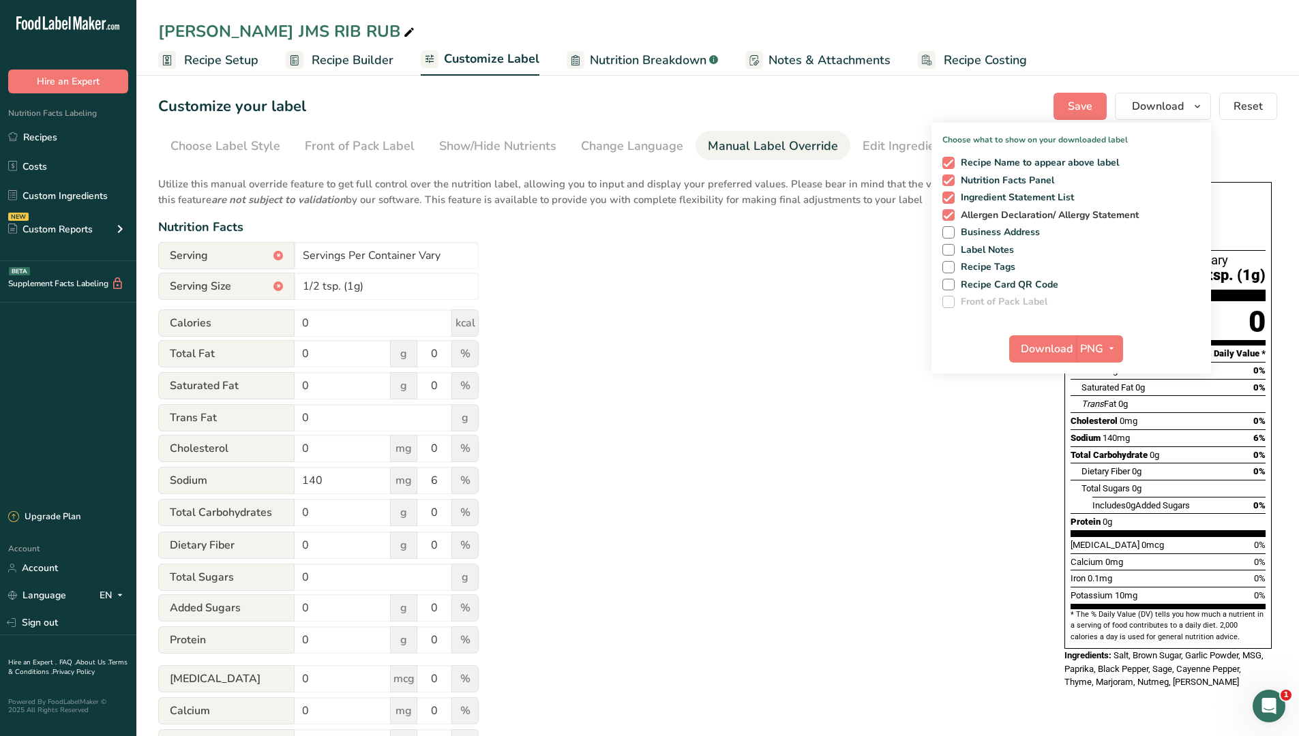
click at [957, 216] on span "Allergen Declaration/ Allergy Statement" at bounding box center [1047, 215] width 185 height 12
click at [951, 216] on input "Allergen Declaration/ Allergy Statement" at bounding box center [946, 215] width 9 height 9
checkbox input "false"
click at [954, 198] on span at bounding box center [948, 198] width 12 height 12
click at [951, 198] on input "Ingredient Statement List" at bounding box center [946, 197] width 9 height 9
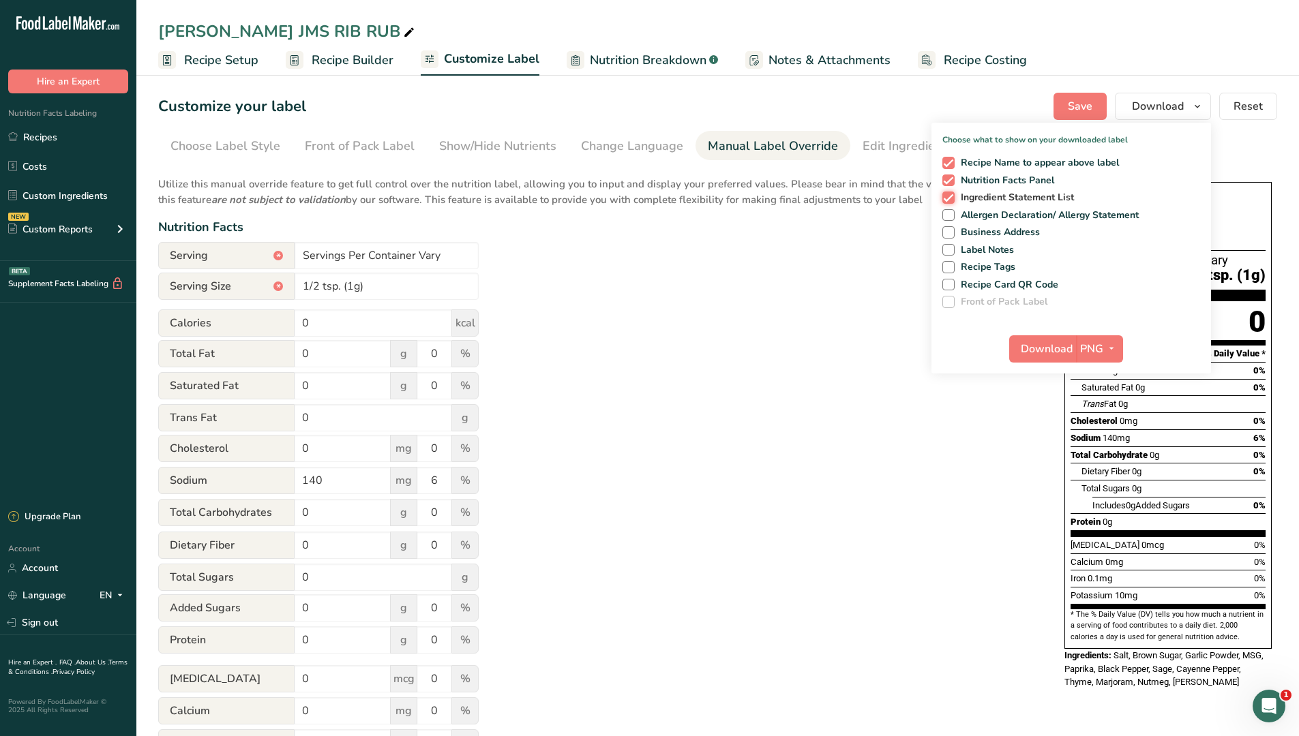
checkbox input "false"
click at [1102, 350] on span "PNG" at bounding box center [1091, 349] width 23 height 16
click at [1102, 449] on link "PDF" at bounding box center [1101, 444] width 44 height 22
click at [1030, 353] on span "Download" at bounding box center [1047, 349] width 52 height 16
click at [1055, 349] on span "Download" at bounding box center [1047, 349] width 52 height 16
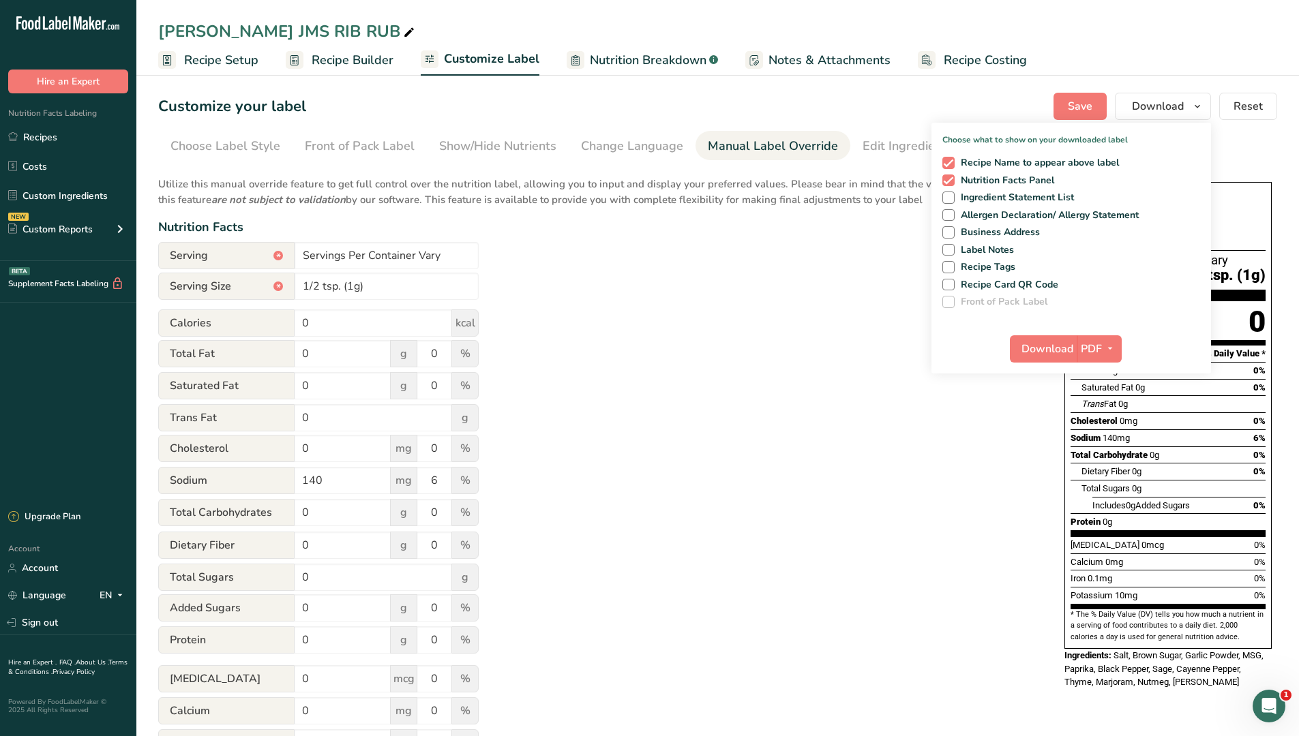
click at [787, 368] on div "Utilize this manual override feature to get full control over the nutrition lab…" at bounding box center [597, 494] width 879 height 652
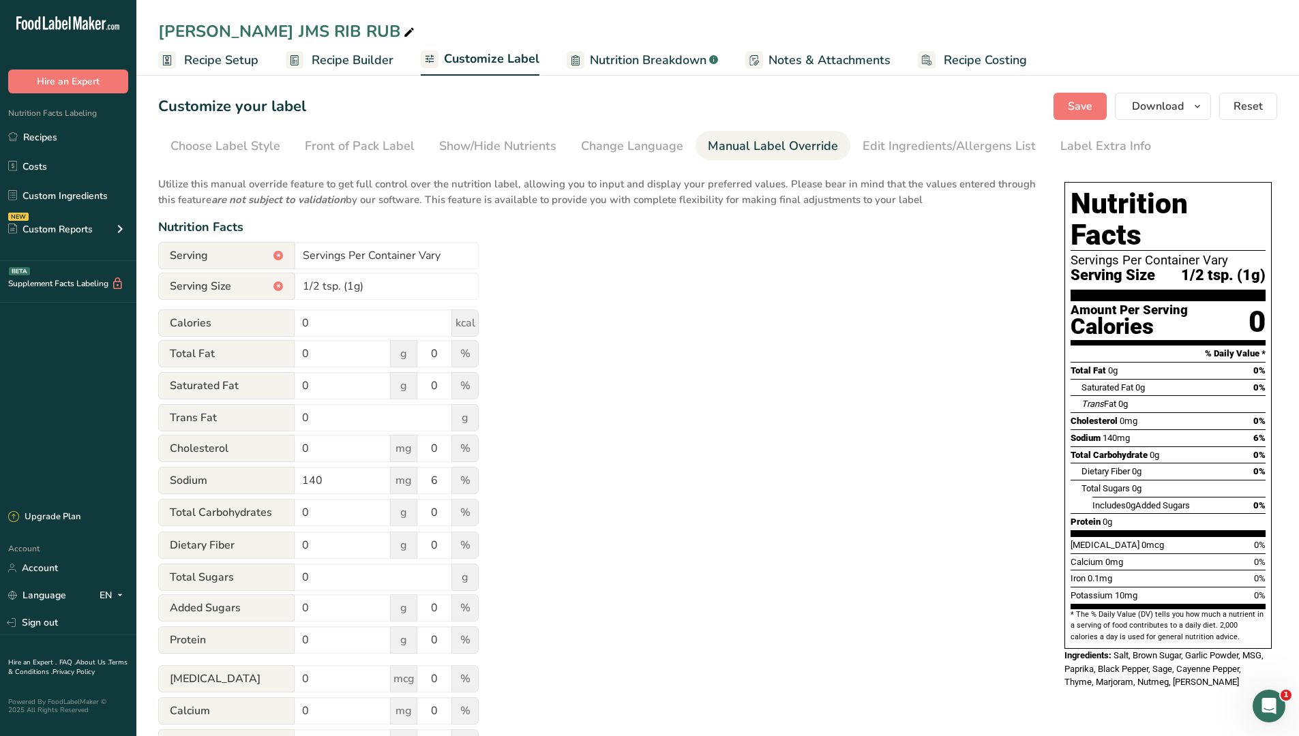
click at [212, 65] on span "Recipe Setup" at bounding box center [221, 60] width 74 height 18
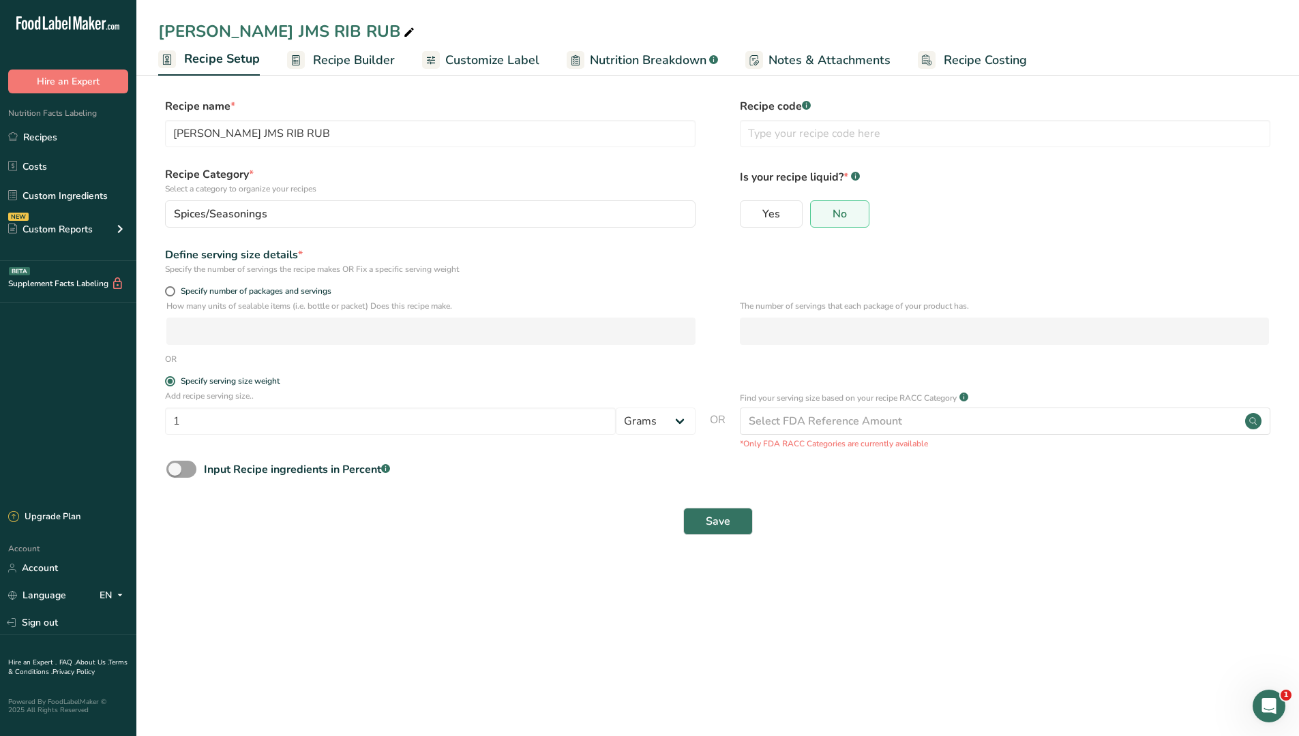
click at [344, 59] on span "Recipe Builder" at bounding box center [354, 60] width 82 height 18
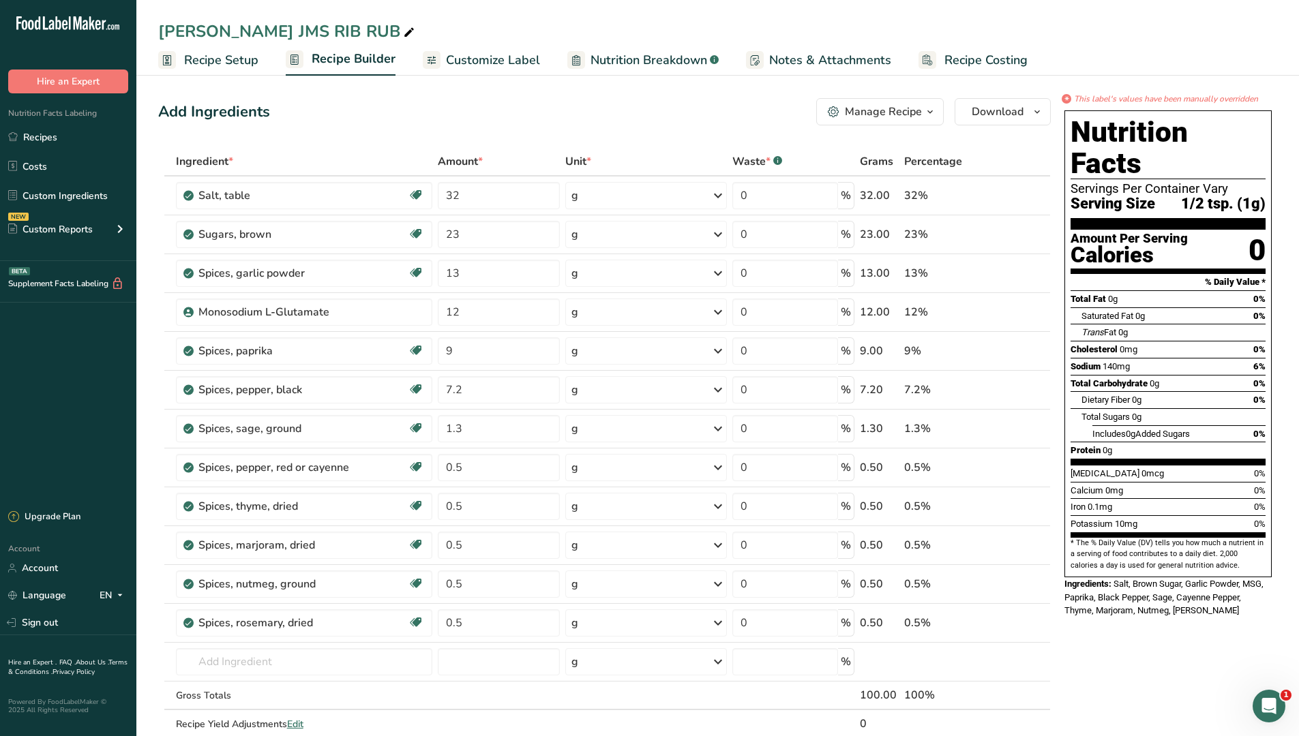
click at [1213, 29] on div "JEFFREY SISTRUNK JMS RIB RUB" at bounding box center [717, 31] width 1162 height 25
